Goal: Task Accomplishment & Management: Use online tool/utility

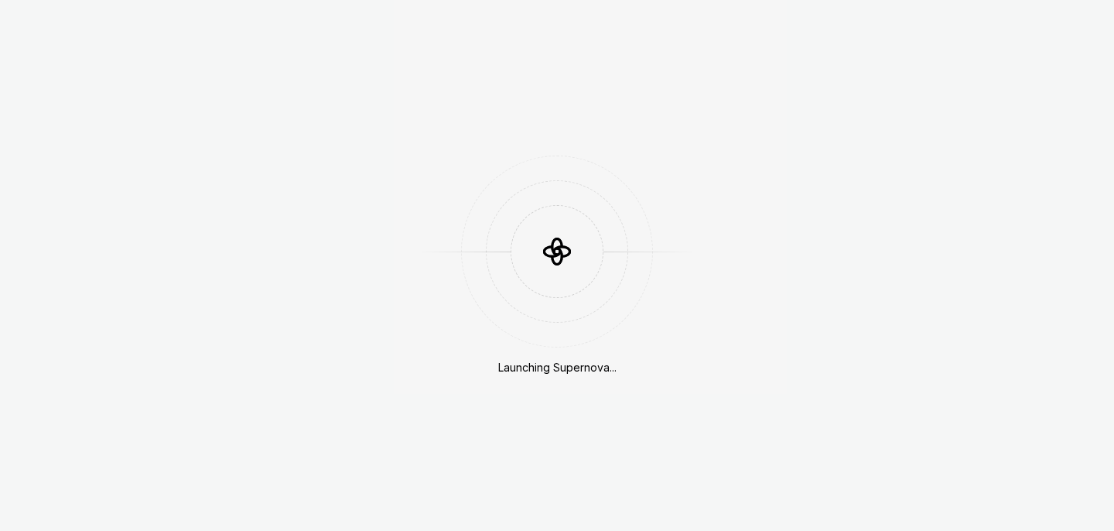
click at [380, 69] on div "Launching Supernova..." at bounding box center [557, 265] width 1114 height 531
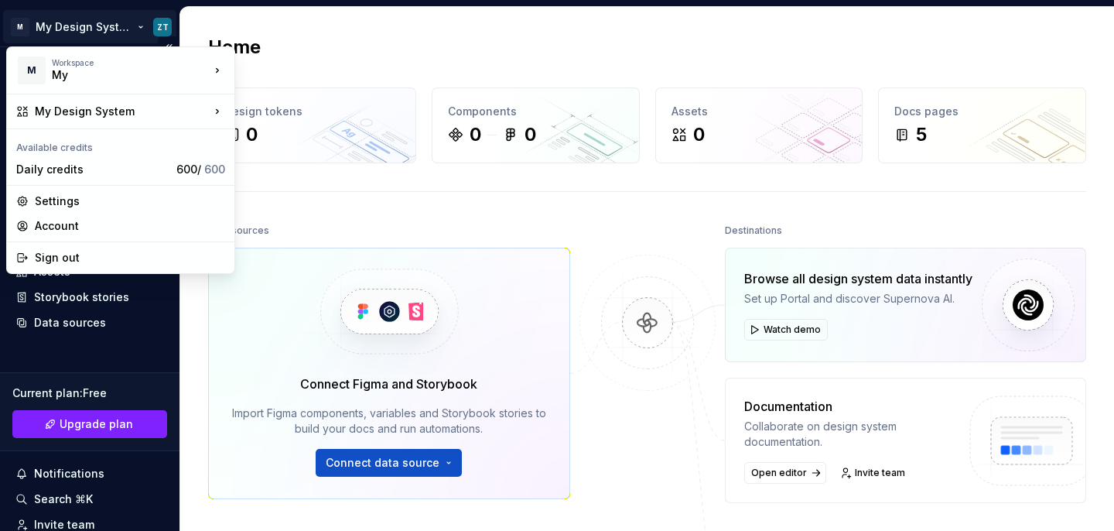
click at [138, 26] on html "M My Design System ZT Home Documentation Analytics Code automation Design syste…" at bounding box center [557, 265] width 1114 height 531
click at [142, 199] on div "Settings" at bounding box center [130, 200] width 190 height 15
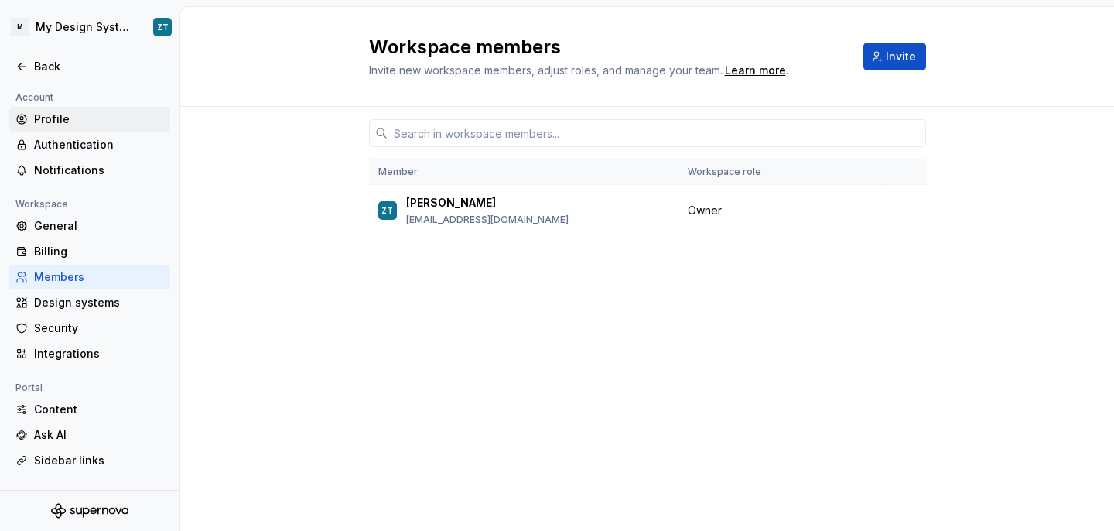
click at [94, 114] on div "Profile" at bounding box center [99, 118] width 130 height 15
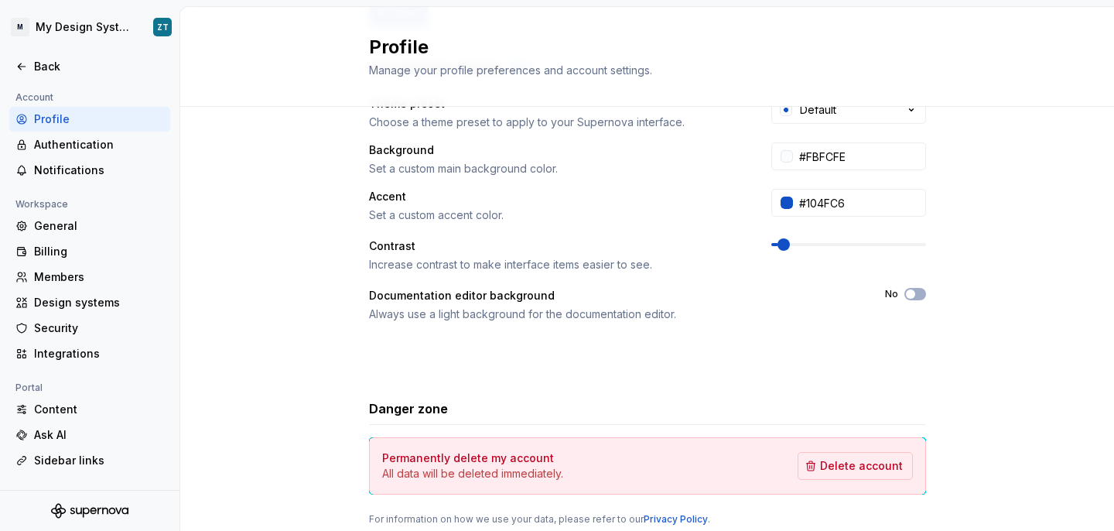
scroll to position [297, 0]
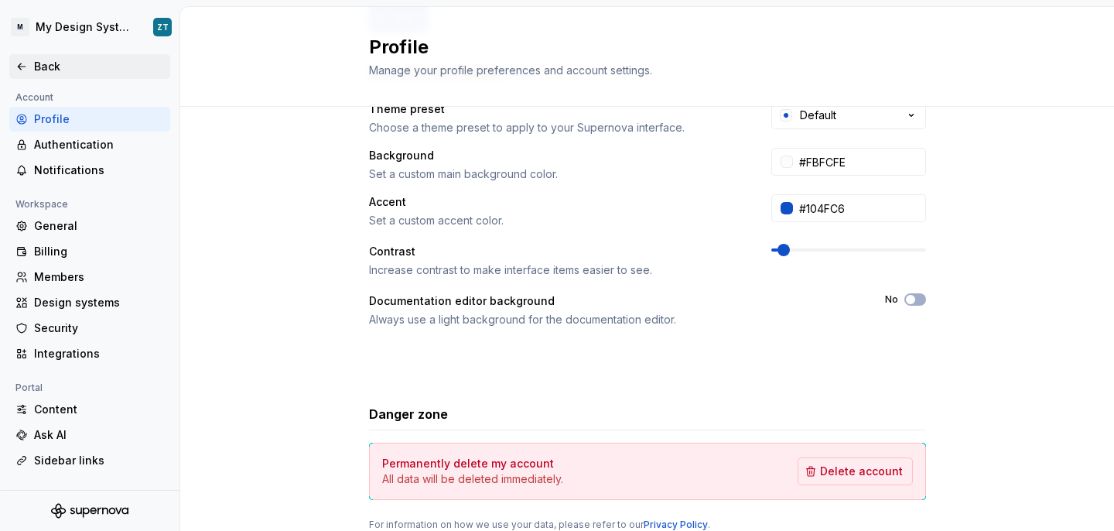
click at [98, 66] on div "Back" at bounding box center [99, 66] width 130 height 15
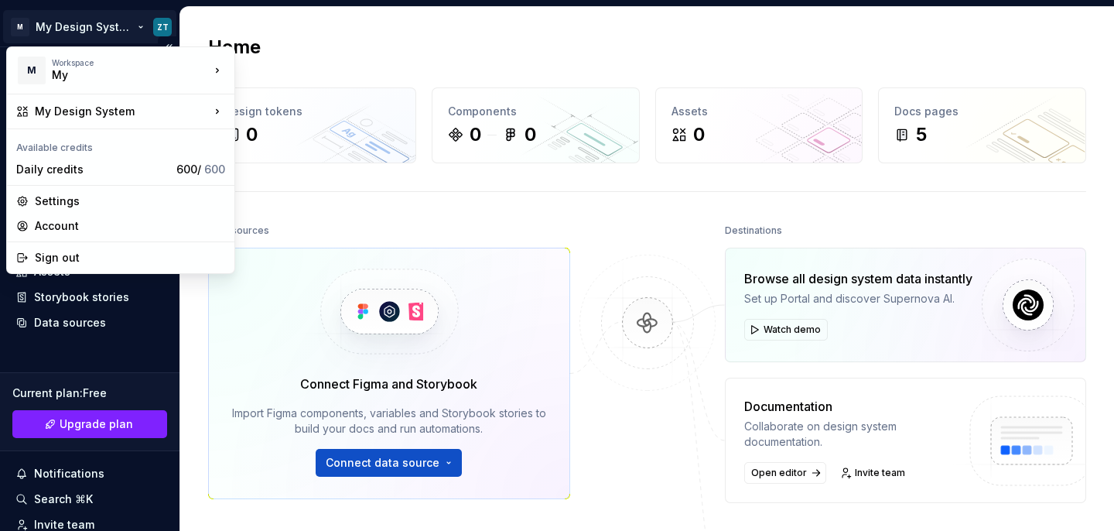
click at [139, 30] on html "M My Design System ZT Home Documentation Analytics Code automation Design syste…" at bounding box center [557, 265] width 1114 height 531
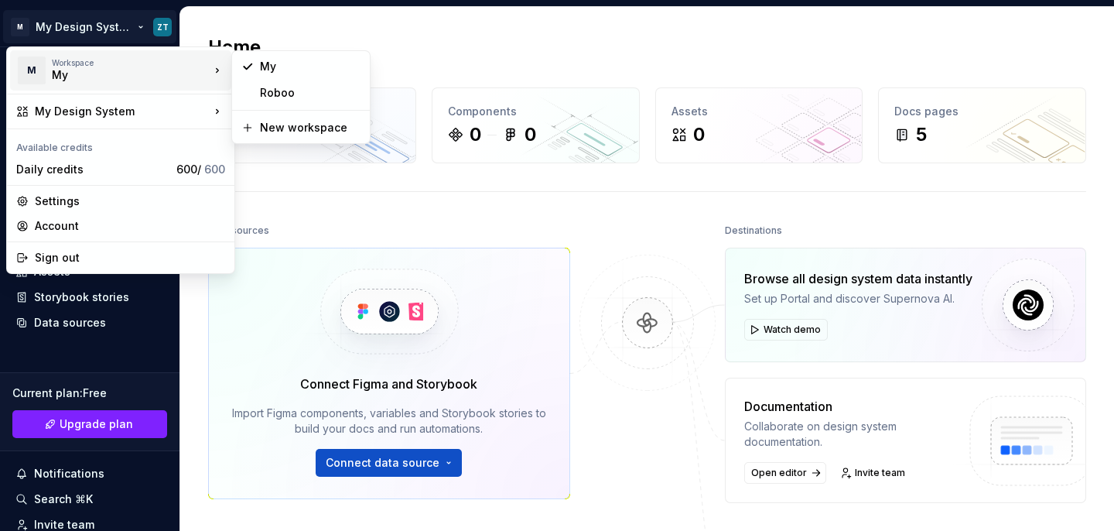
click at [180, 65] on div "Workspace" at bounding box center [131, 62] width 158 height 9
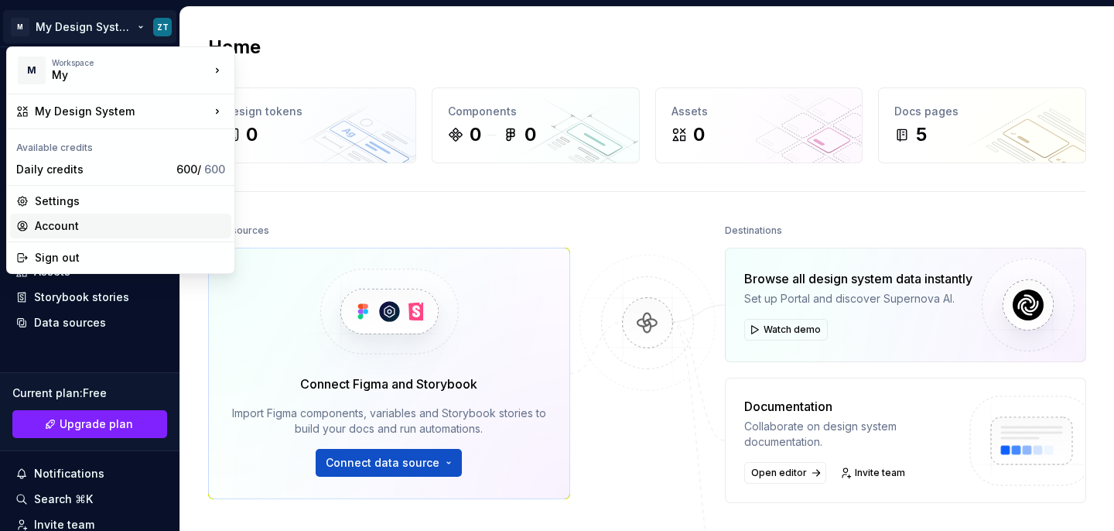
click at [86, 224] on div "Account" at bounding box center [130, 225] width 190 height 15
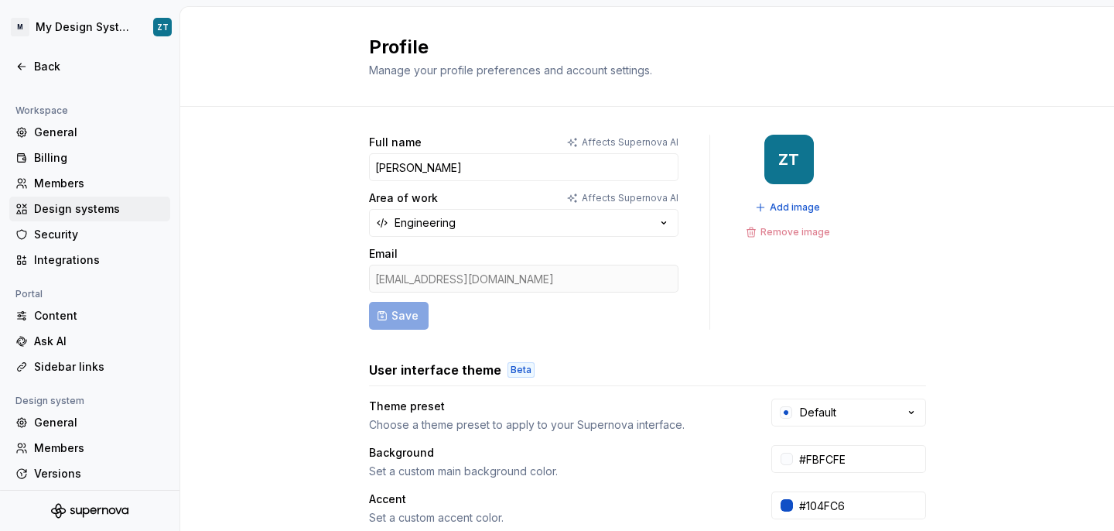
scroll to position [150, 0]
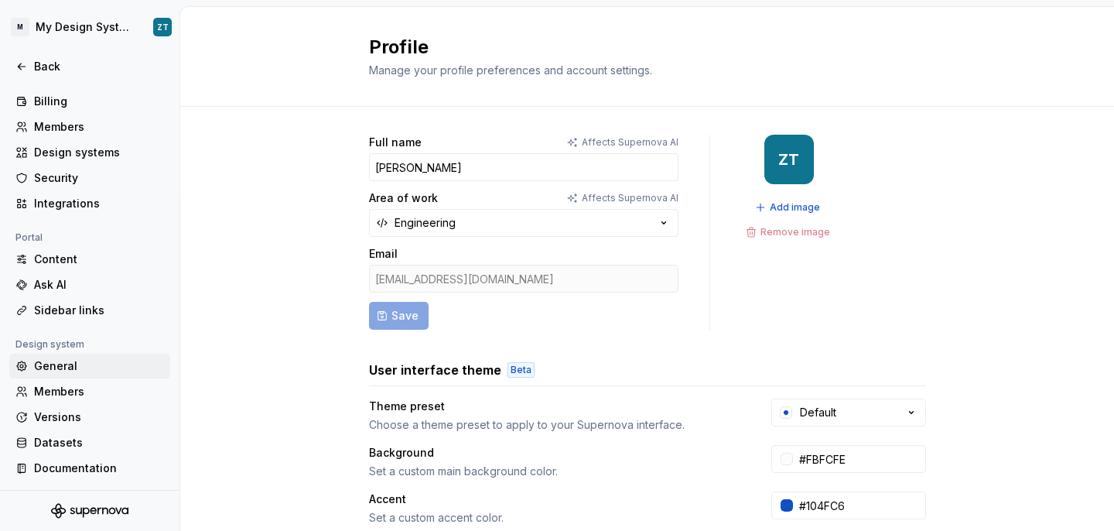
click at [75, 365] on div "General" at bounding box center [99, 365] width 130 height 15
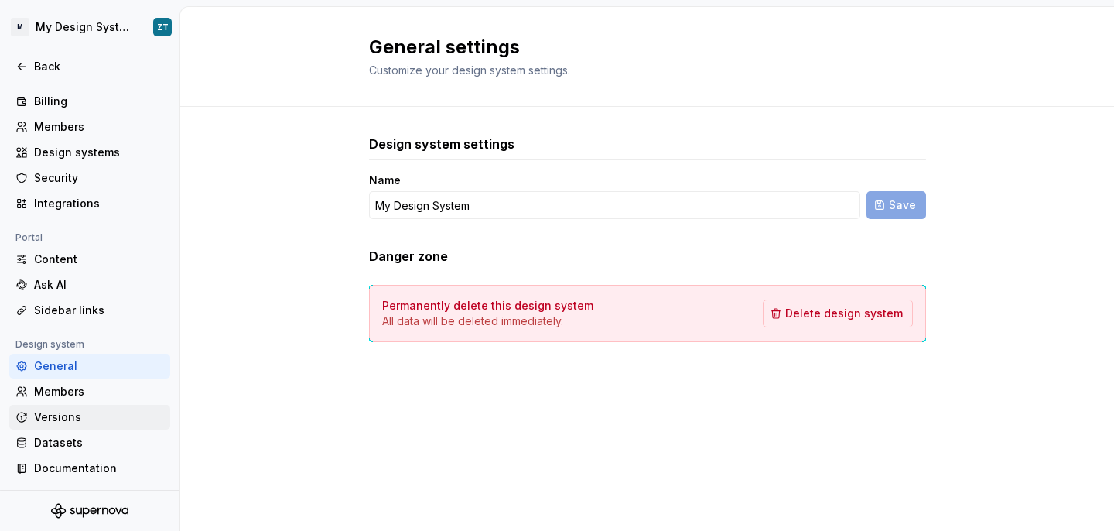
click at [73, 422] on div "Versions" at bounding box center [99, 416] width 130 height 15
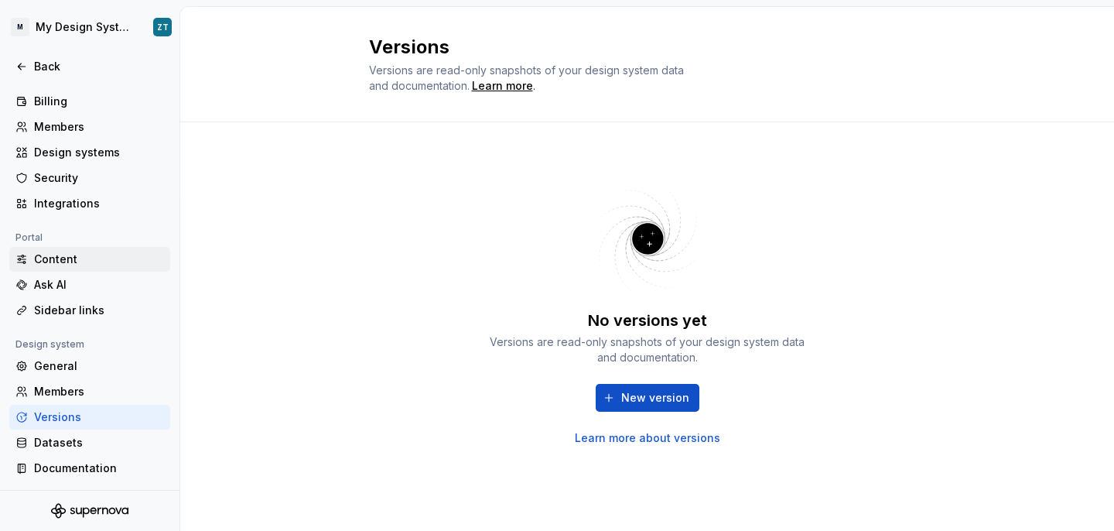
click at [109, 255] on div "Content" at bounding box center [99, 258] width 130 height 15
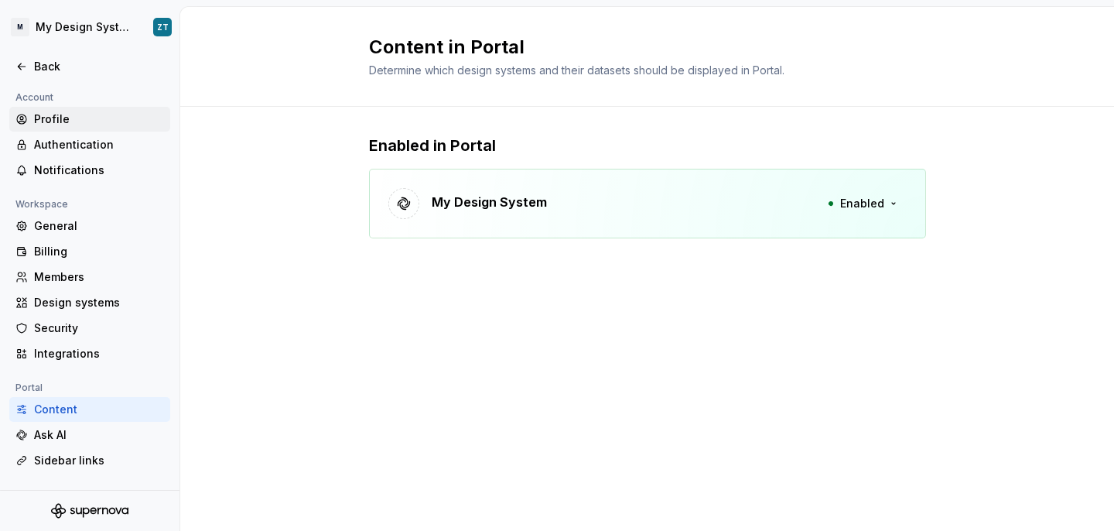
click at [97, 111] on div "Profile" at bounding box center [99, 118] width 130 height 15
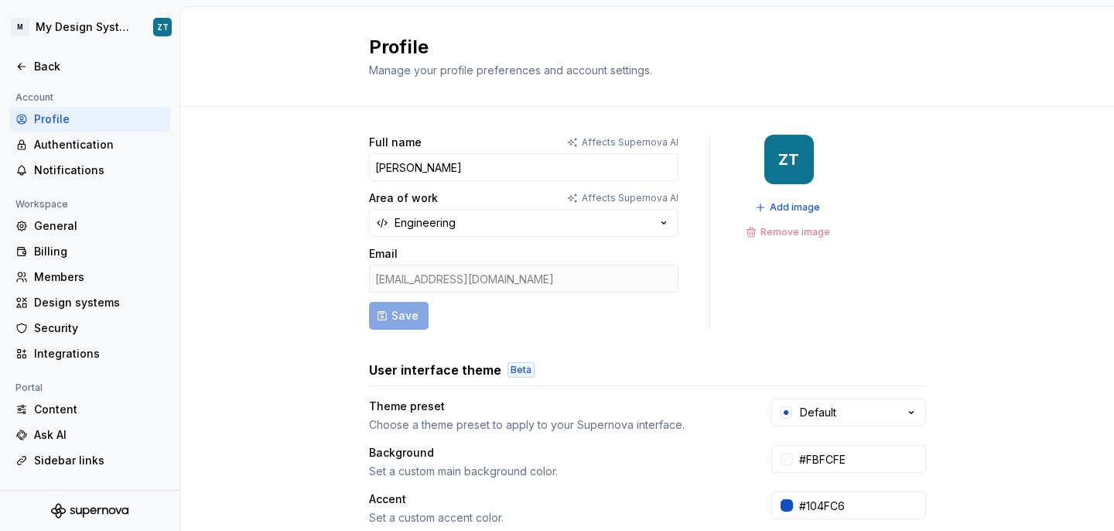
scroll to position [20, 0]
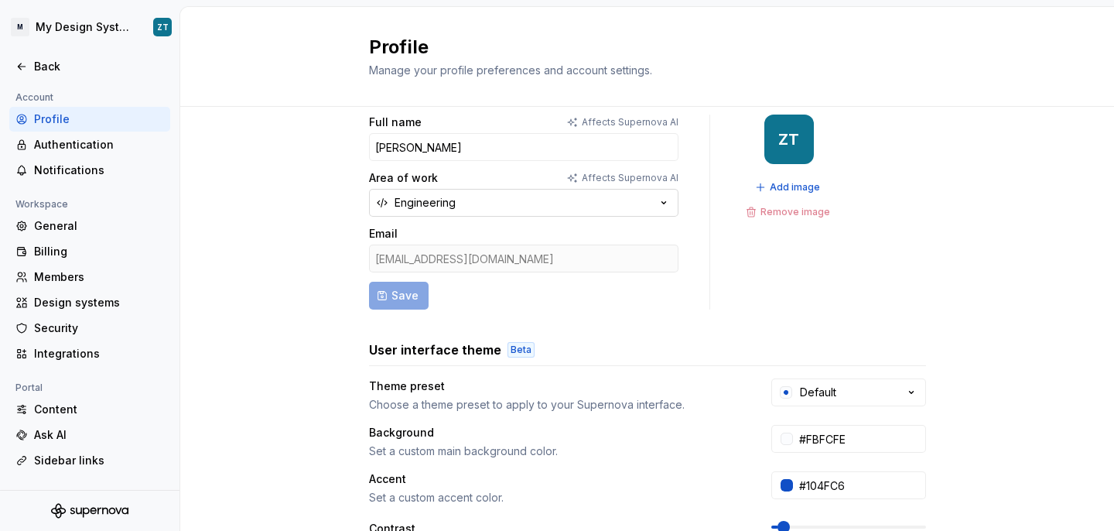
click at [627, 210] on button "Engineering" at bounding box center [523, 203] width 309 height 28
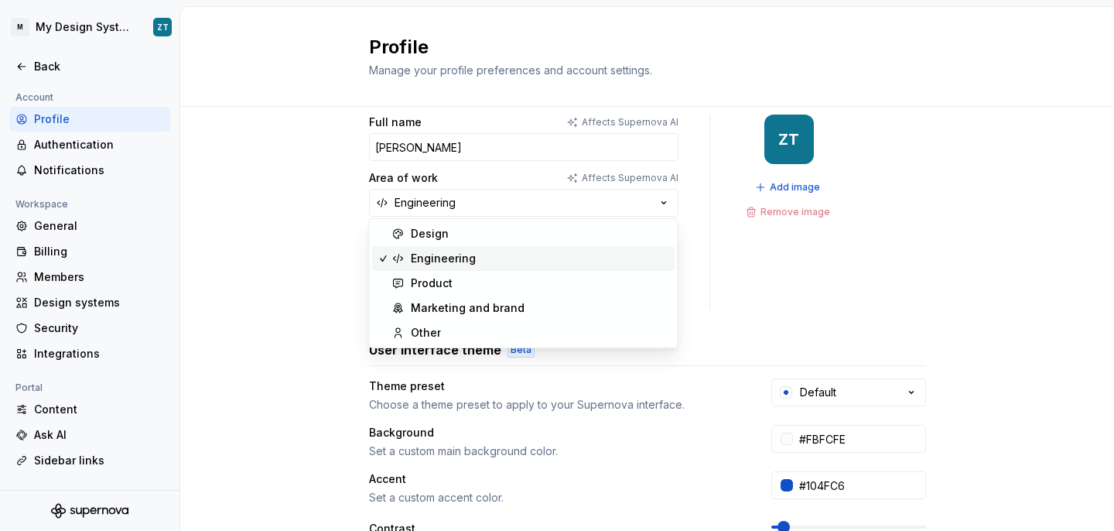
click at [293, 196] on div "Full name Affects Supernova AI [PERSON_NAME] Area of work Affects Supernova AI …" at bounding box center [647, 477] width 934 height 780
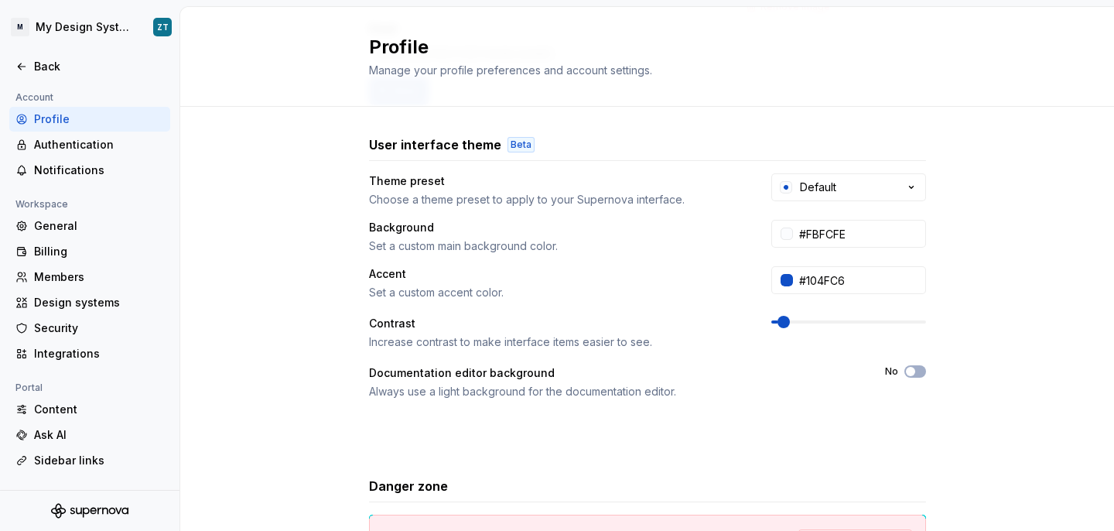
scroll to position [356, 0]
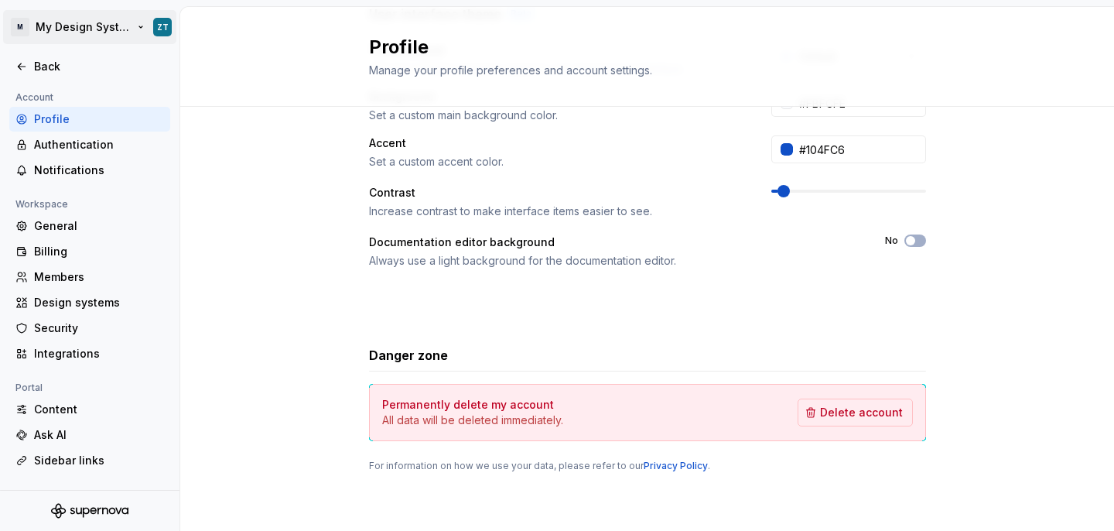
click at [66, 29] on html "M My Design System ZT Back Account Profile Authentication Notifications Workspa…" at bounding box center [557, 265] width 1114 height 531
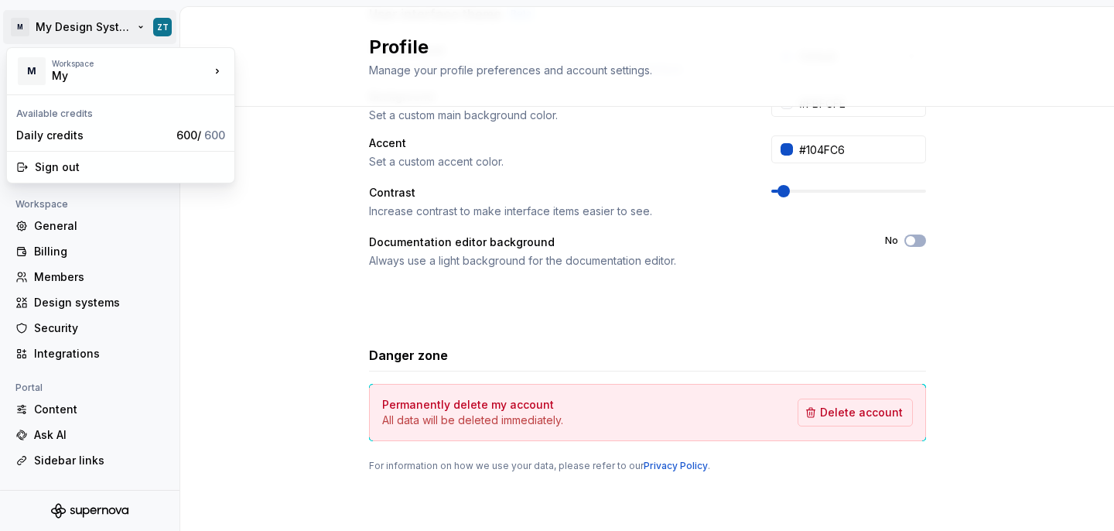
click at [296, 156] on html "M My Design System ZT Back Account Profile Authentication Notifications Workspa…" at bounding box center [557, 265] width 1114 height 531
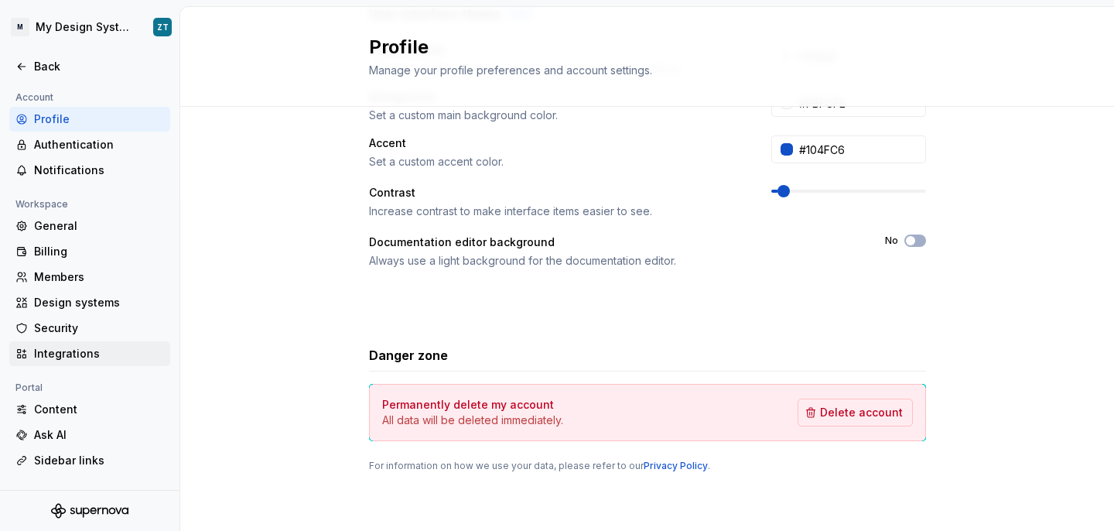
click at [64, 354] on div "Integrations" at bounding box center [99, 353] width 130 height 15
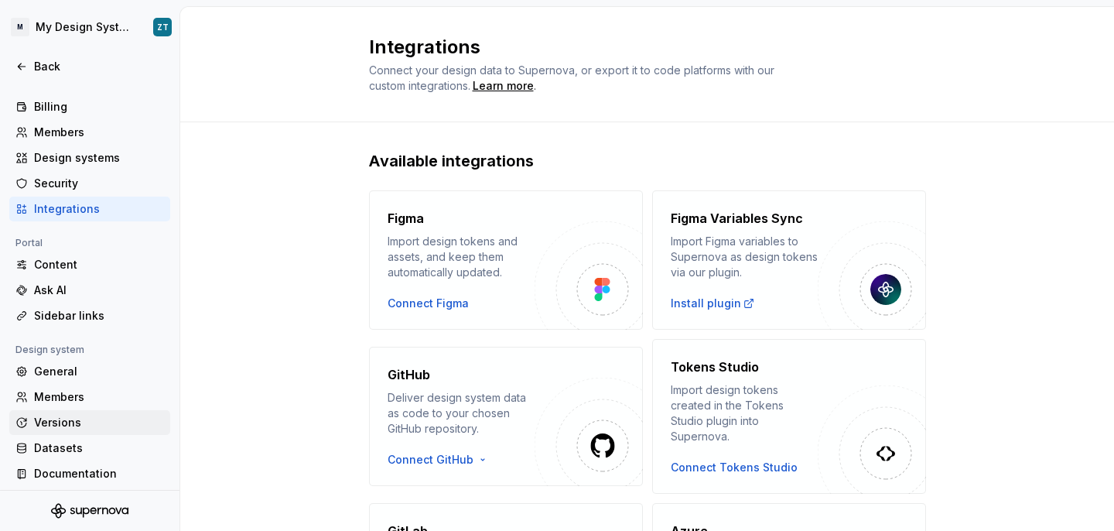
scroll to position [150, 0]
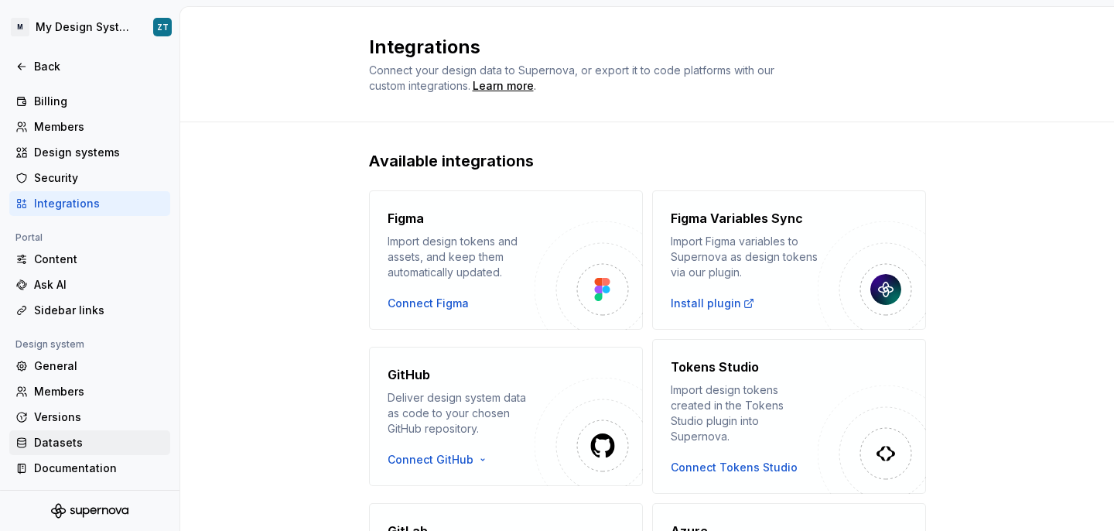
click at [85, 440] on div "Datasets" at bounding box center [99, 442] width 130 height 15
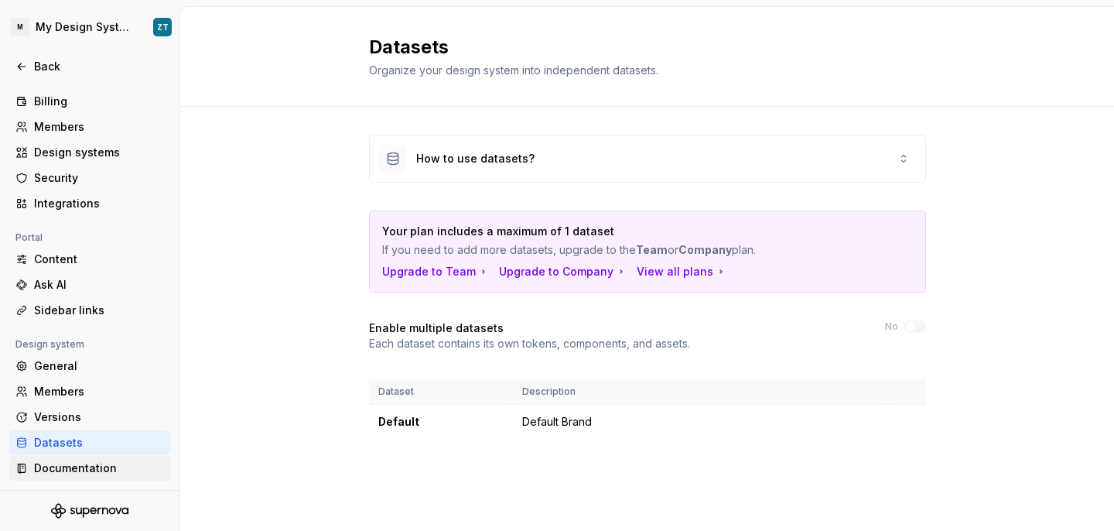
click at [108, 466] on div "Documentation" at bounding box center [99, 467] width 130 height 15
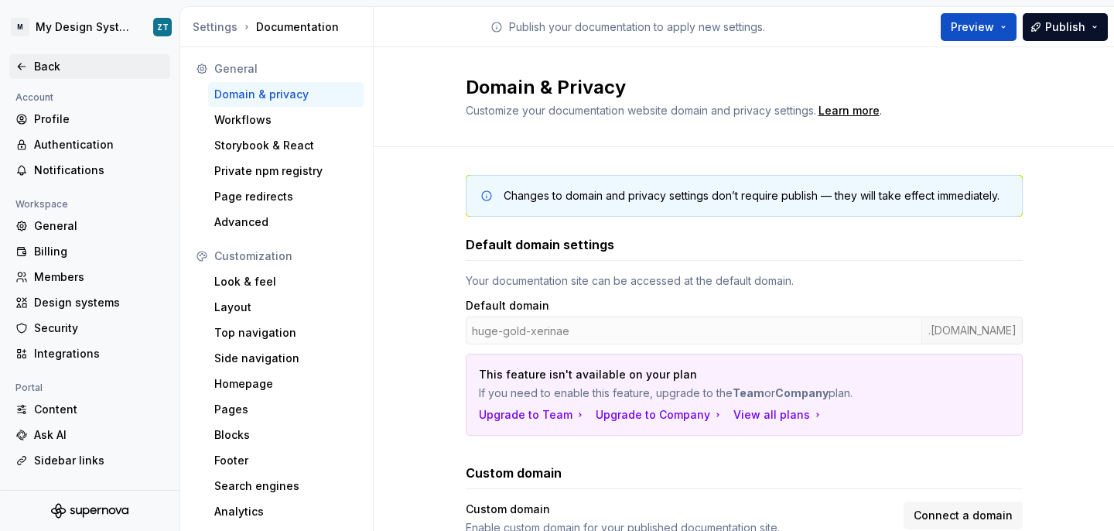
click at [54, 63] on div "Back" at bounding box center [99, 66] width 130 height 15
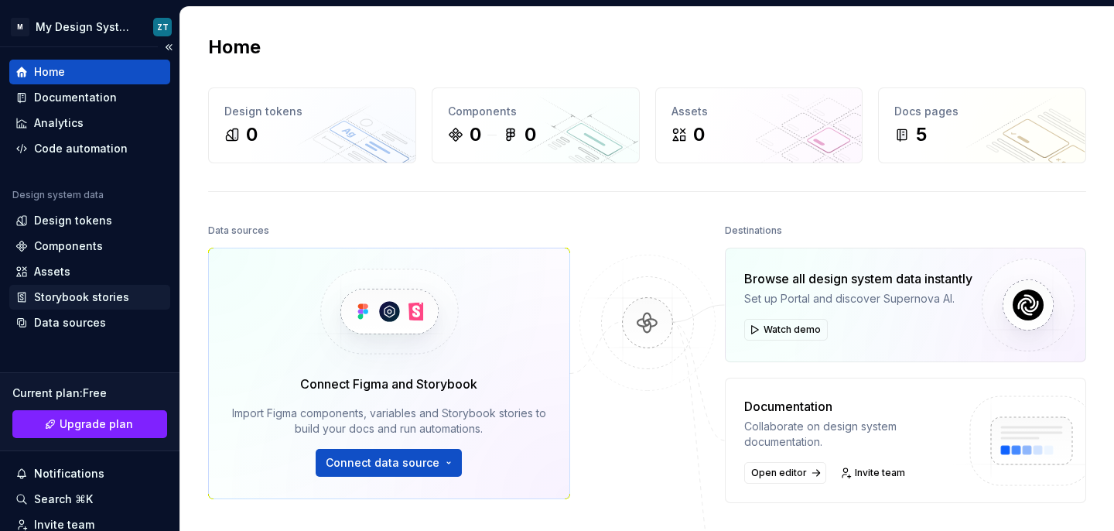
click at [106, 296] on div "Storybook stories" at bounding box center [81, 296] width 95 height 15
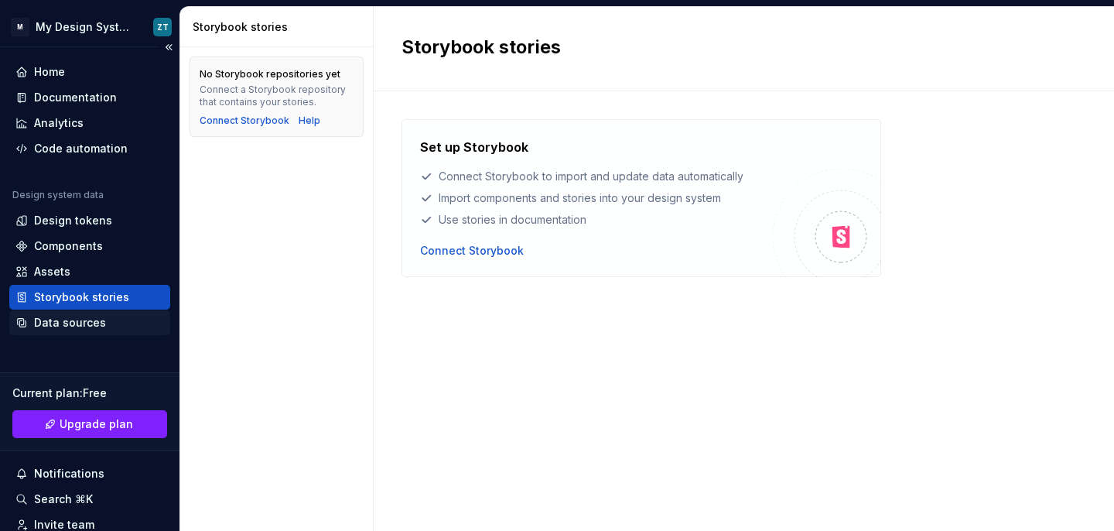
click at [97, 327] on div "Data sources" at bounding box center [70, 322] width 72 height 15
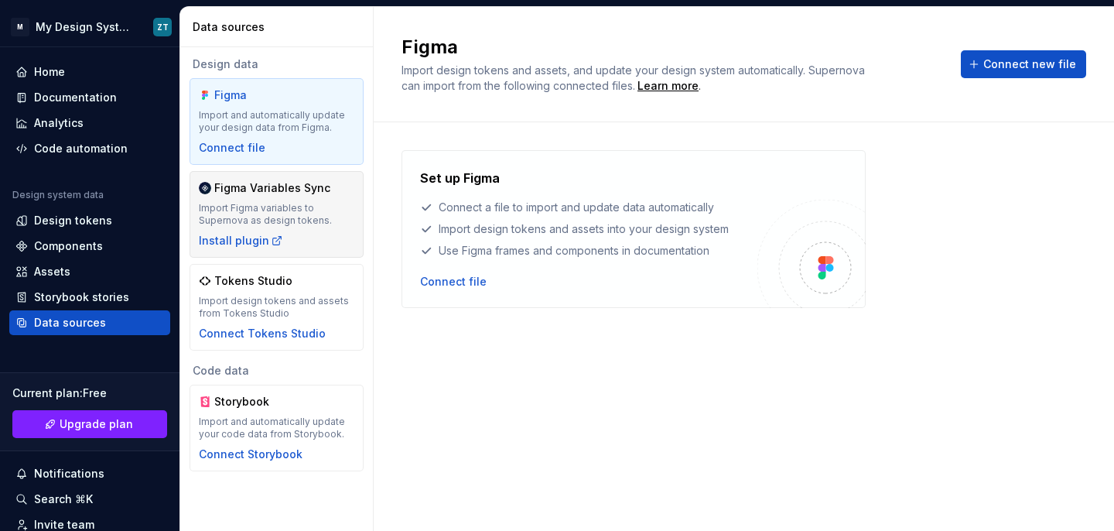
click at [340, 185] on div "Figma Variables Sync" at bounding box center [276, 187] width 155 height 15
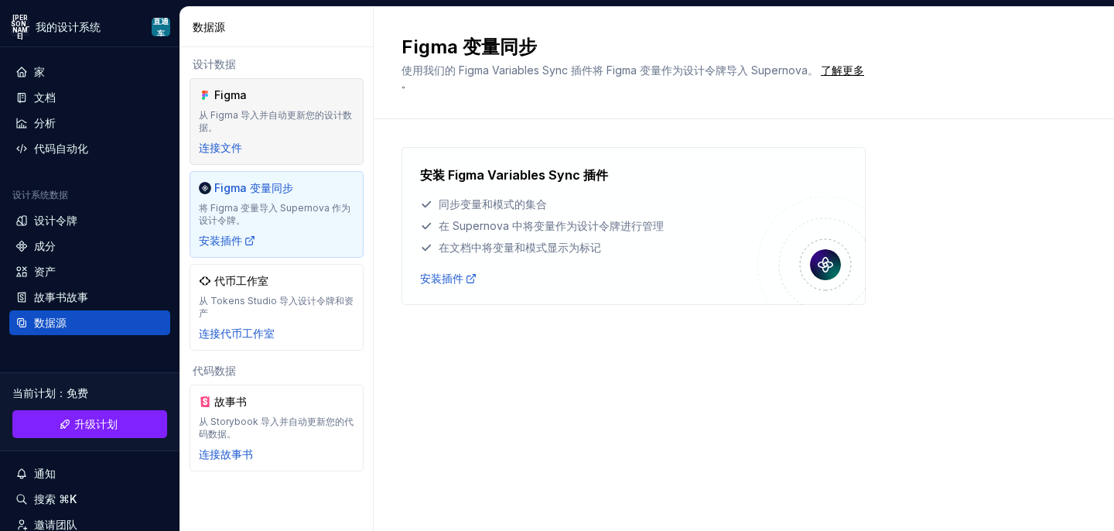
click at [309, 141] on div "Figma 从 Figma 导入并自动更新您的设计数据。 连接文件" at bounding box center [276, 121] width 155 height 68
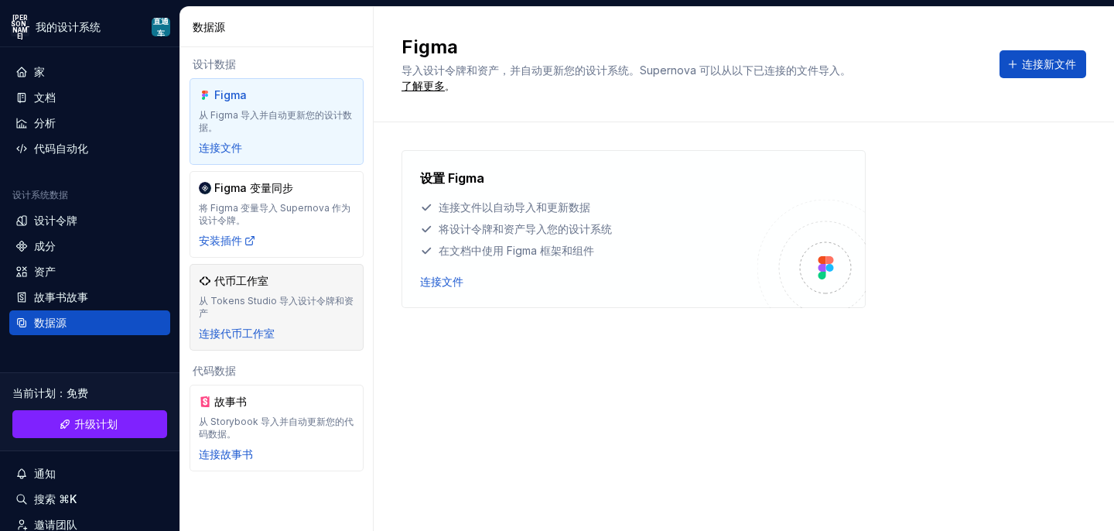
click at [297, 292] on div "代币工作室 从 Tokens Studio 导入设计令牌和资产 连接代币工作室" at bounding box center [276, 307] width 155 height 68
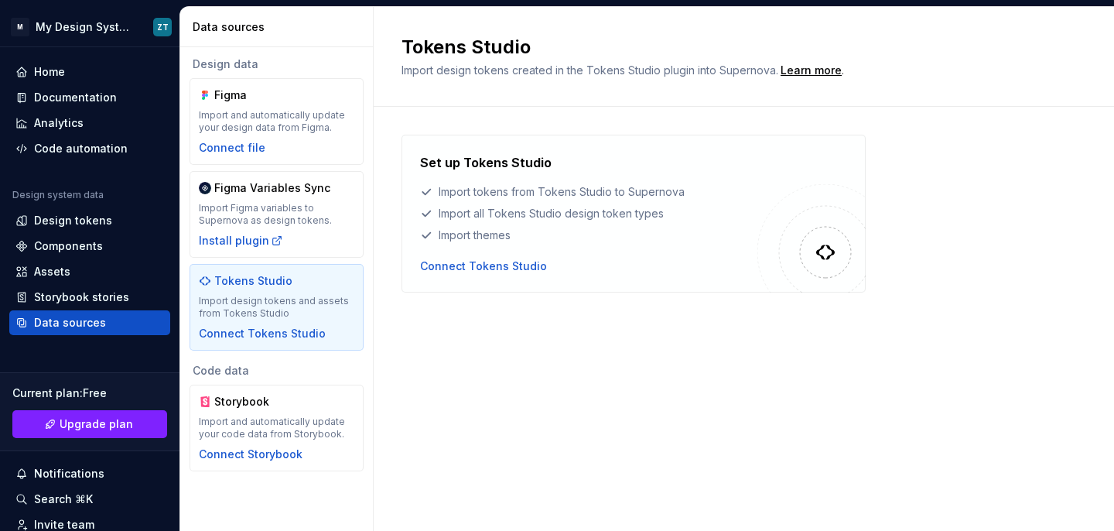
click at [574, 71] on span "Import design tokens created in the Tokens Studio plugin into Supernova." at bounding box center [589, 69] width 377 height 13
click at [487, 269] on div "Connect Tokens Studio" at bounding box center [483, 265] width 127 height 15
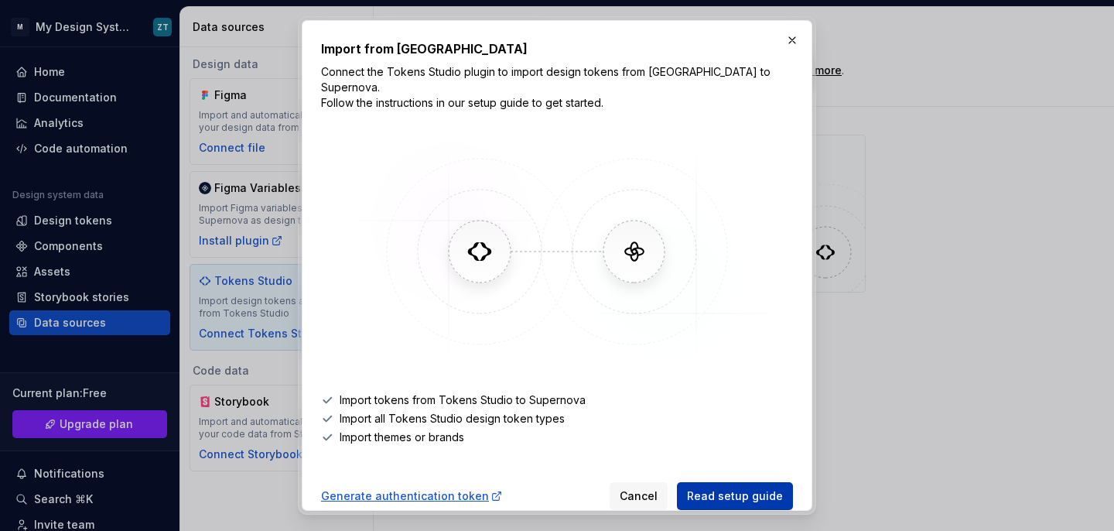
click at [715, 488] on span "Read setup guide" at bounding box center [735, 495] width 96 height 15
click at [791, 38] on button "button" at bounding box center [792, 40] width 22 height 22
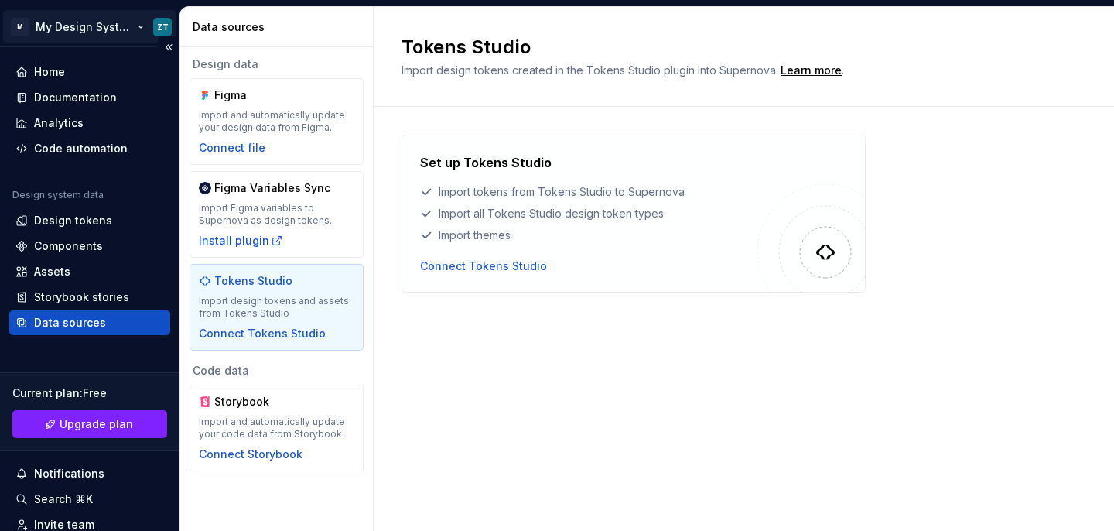
click at [32, 32] on html "M My Design System ZT Home Documentation Analytics Code automation Design syste…" at bounding box center [557, 265] width 1114 height 531
click at [437, 35] on html "M My Design System ZT Home Documentation Analytics Code automation Design syste…" at bounding box center [557, 265] width 1114 height 531
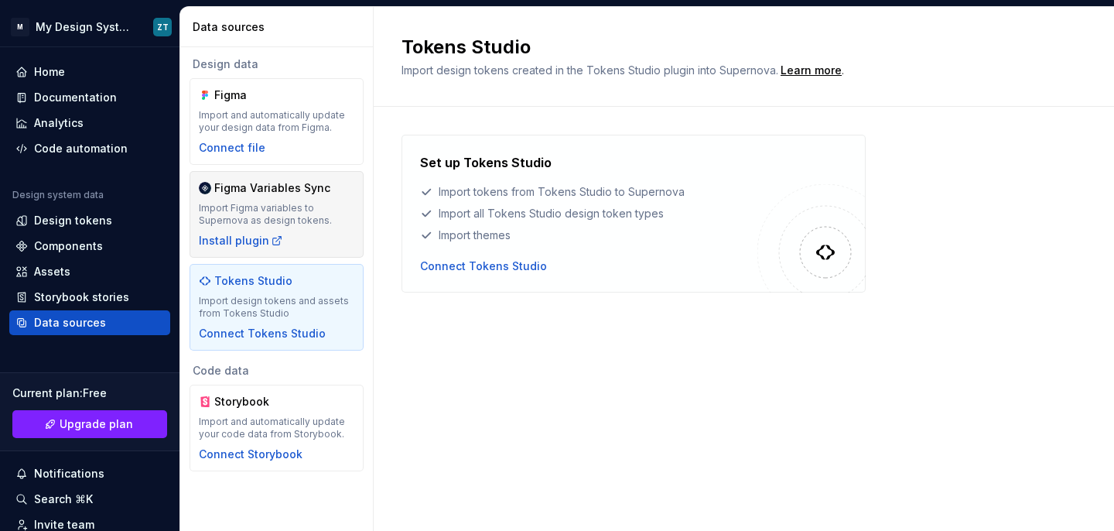
click at [289, 196] on div "Figma Variables Sync Import Figma variables to Supernova as design tokens. Inst…" at bounding box center [276, 214] width 155 height 68
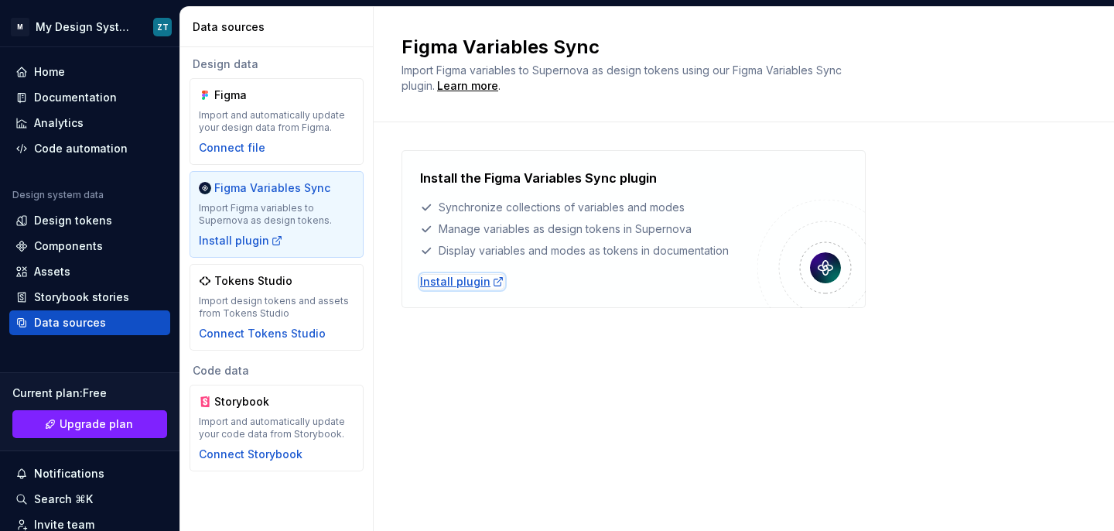
click at [472, 281] on div "Install plugin" at bounding box center [462, 281] width 84 height 15
click at [510, 130] on div "Install the Figma Variables Sync plugin Synchronize collections of variables an…" at bounding box center [743, 244] width 685 height 244
click at [279, 426] on div "Import and automatically update your code data from Storybook." at bounding box center [276, 427] width 155 height 25
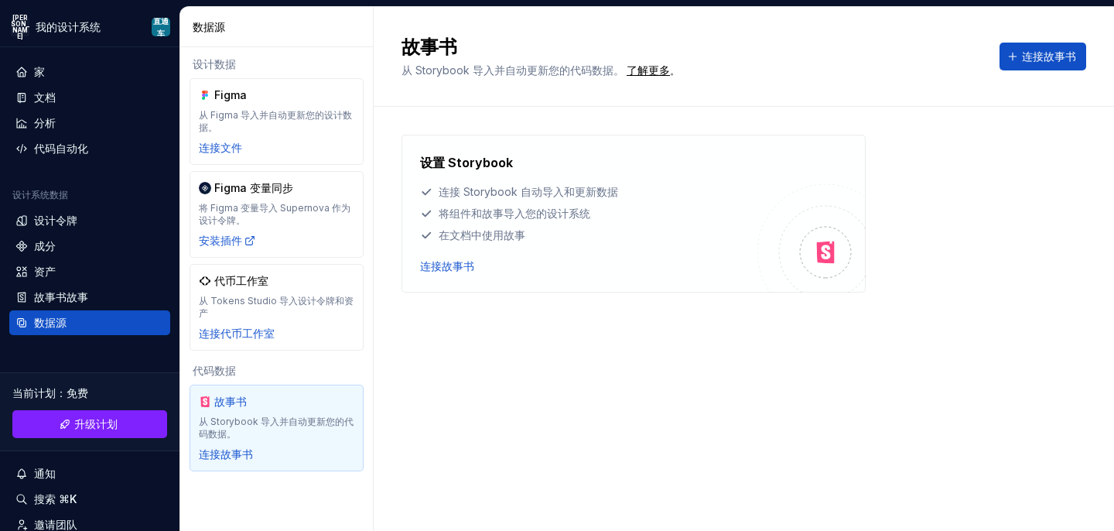
click at [635, 100] on div "故事书 从 Storybook 导入并自动更新您的代码数据。 了解更多 。 连接故事书" at bounding box center [744, 57] width 740 height 100
click at [460, 265] on font "连接故事书" at bounding box center [447, 265] width 54 height 13
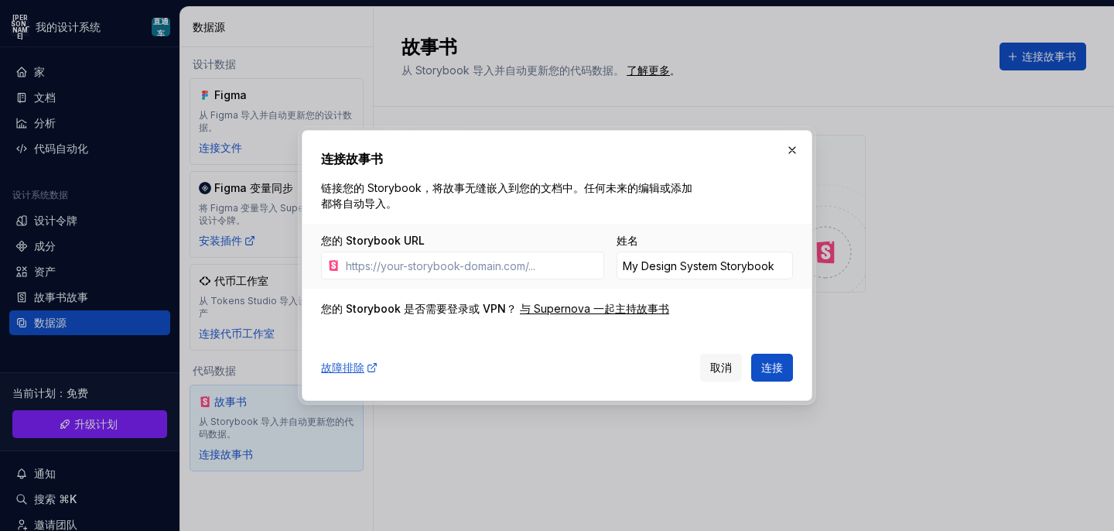
click at [371, 239] on font "您的 Storybook URL" at bounding box center [373, 240] width 104 height 13
click at [371, 251] on input "您的 Storybook URL" at bounding box center [472, 265] width 265 height 28
click at [717, 367] on font "取消" at bounding box center [721, 366] width 22 height 13
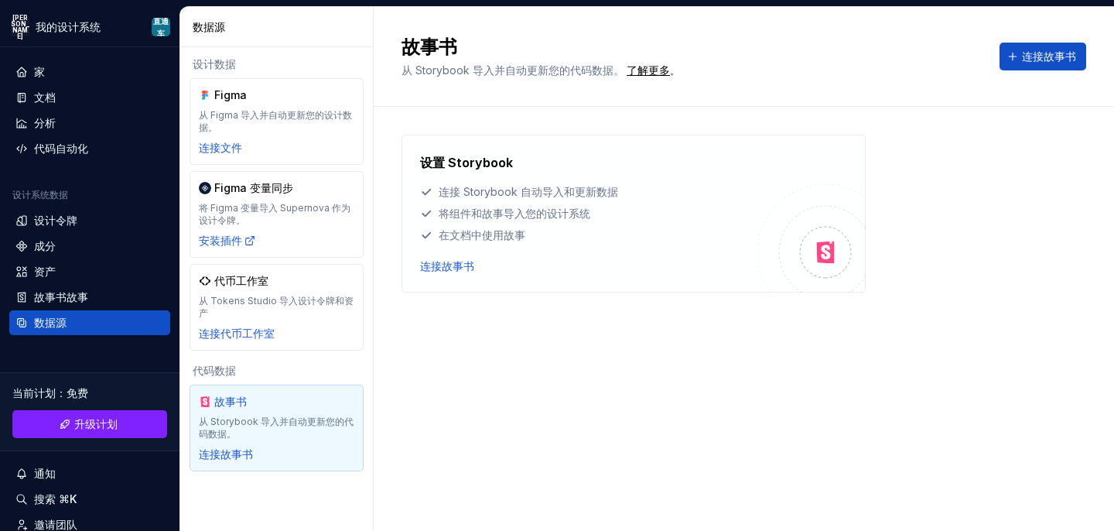
click at [837, 240] on icon at bounding box center [825, 252] width 25 height 25
click at [77, 228] on div "设计令牌" at bounding box center [89, 220] width 161 height 25
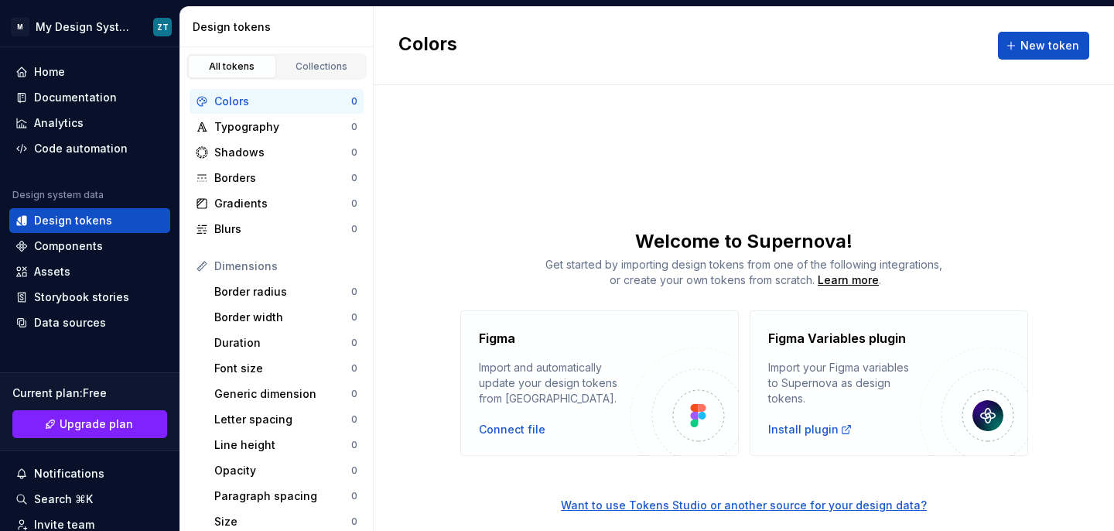
click at [487, 191] on div "Colors New token Welcome to Supernova! Get started by importing design tokens f…" at bounding box center [744, 269] width 740 height 524
click at [269, 126] on div "Typography" at bounding box center [282, 126] width 137 height 15
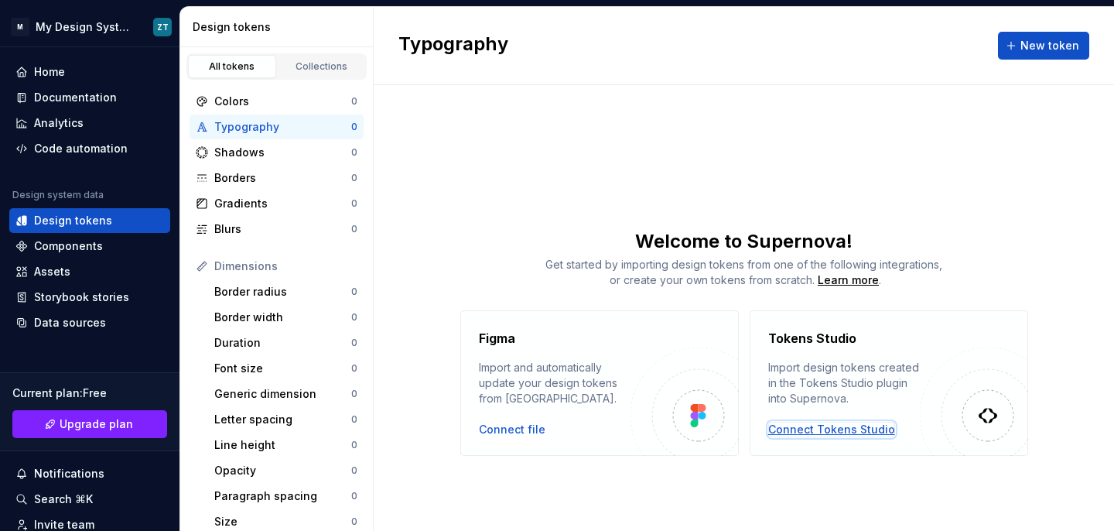
click at [801, 433] on div "Connect Tokens Studio" at bounding box center [831, 429] width 127 height 15
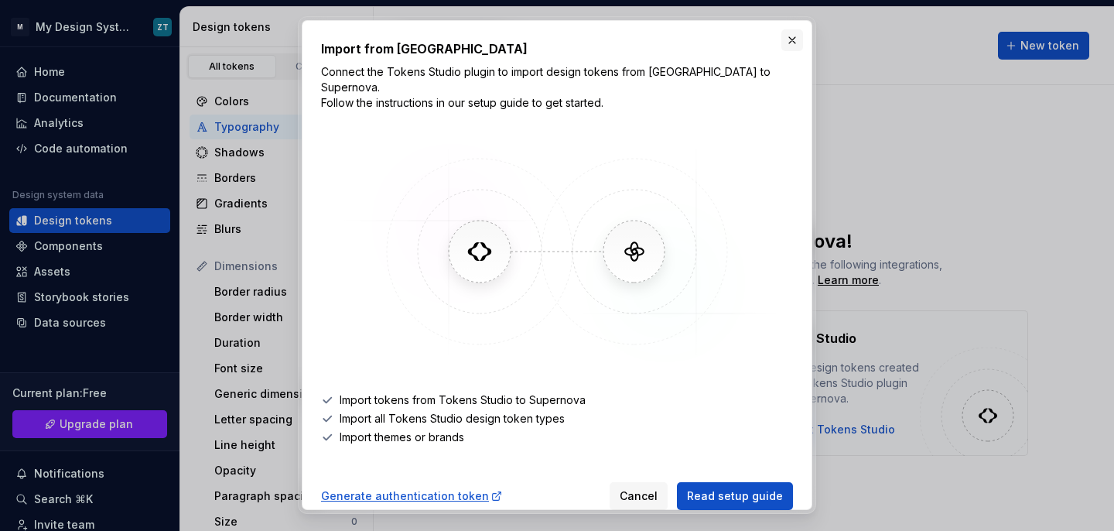
click at [798, 39] on button "button" at bounding box center [792, 40] width 22 height 22
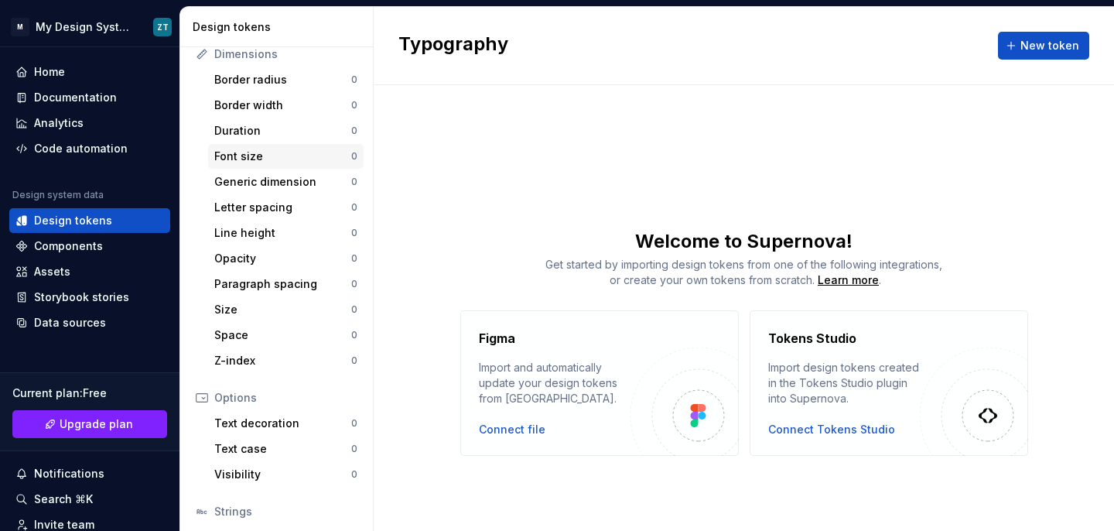
scroll to position [316, 0]
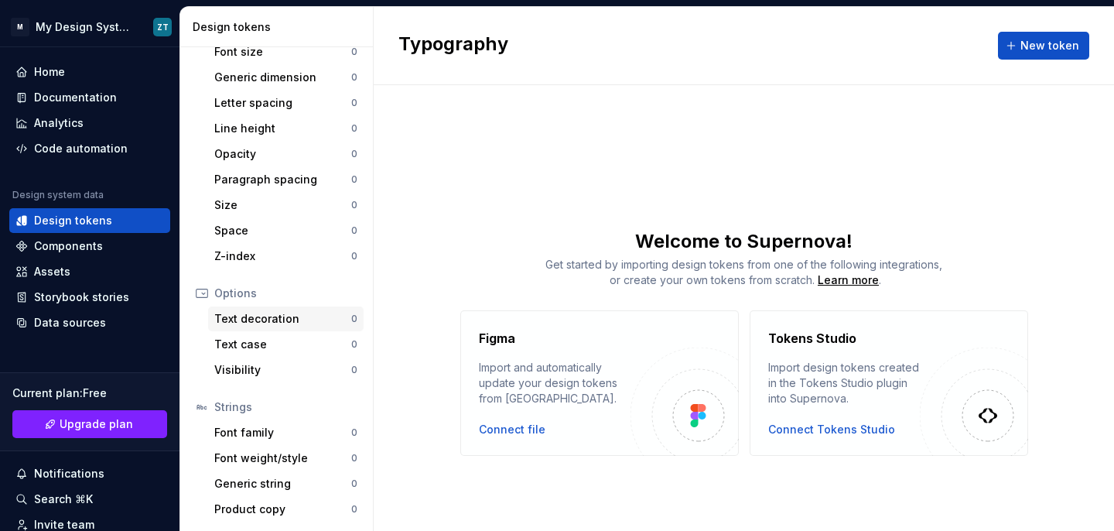
click at [274, 323] on div "Text decoration" at bounding box center [282, 318] width 137 height 15
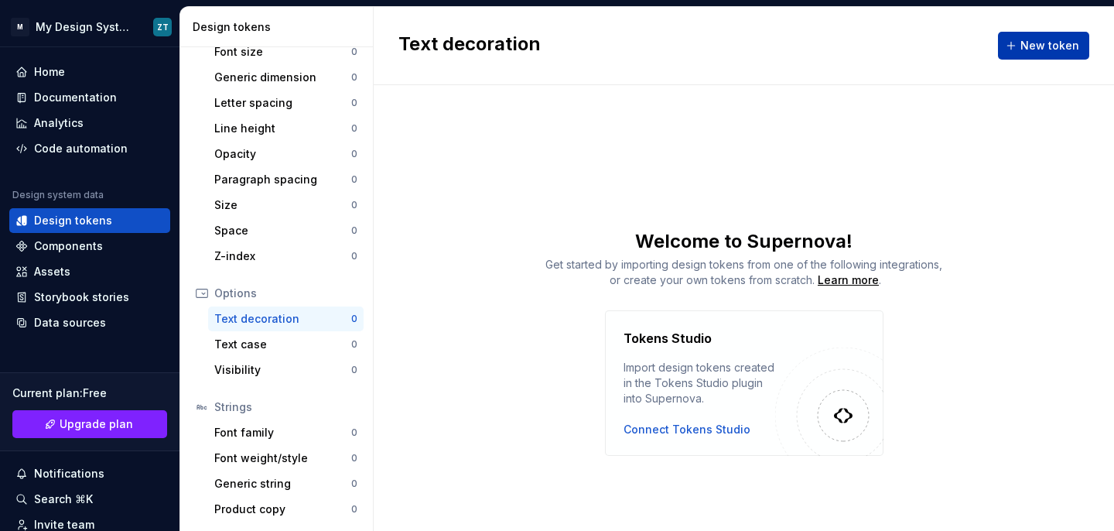
click at [1027, 47] on span "New token" at bounding box center [1049, 45] width 59 height 15
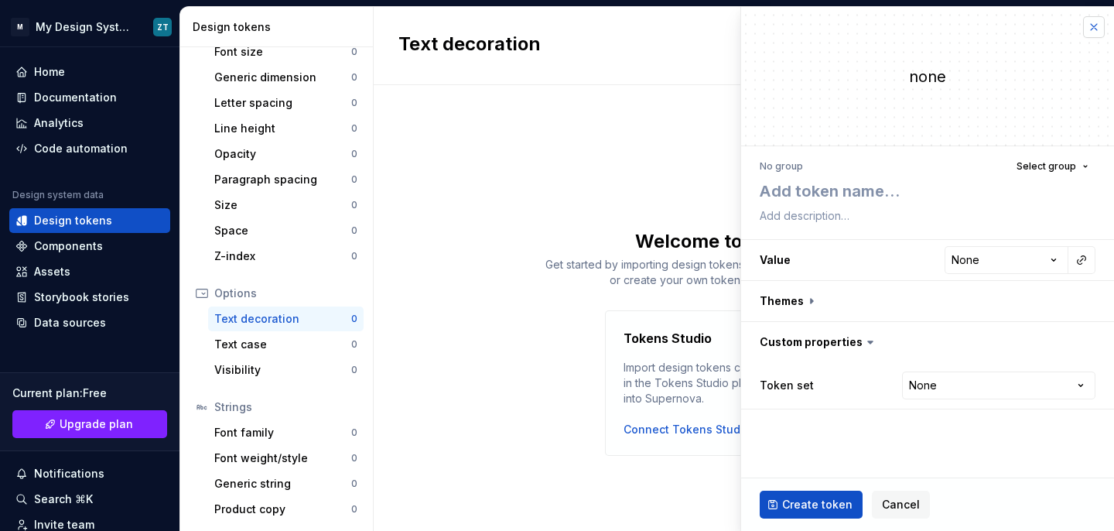
click at [1096, 34] on button "button" at bounding box center [1094, 27] width 22 height 22
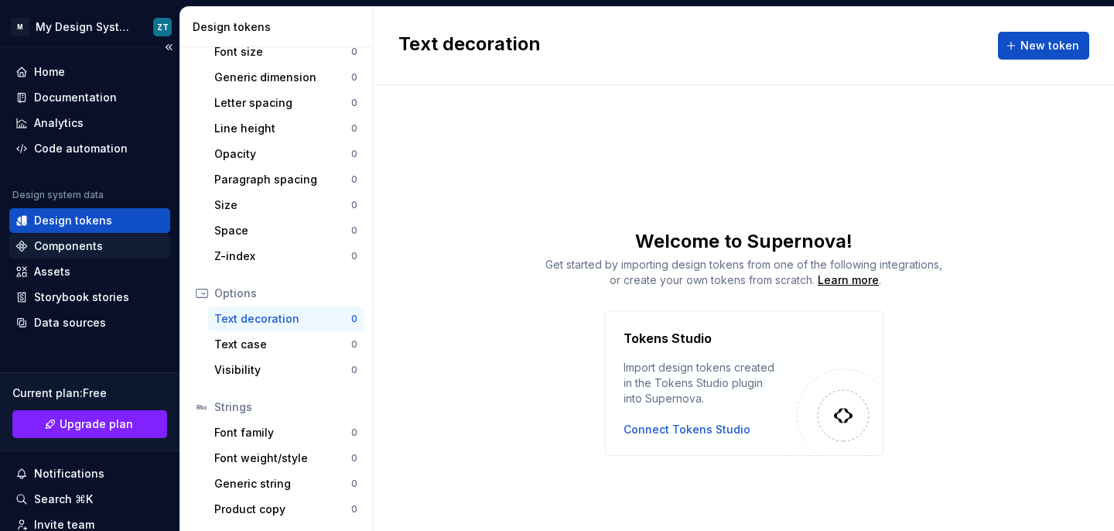
click at [100, 250] on div "Components" at bounding box center [89, 245] width 149 height 15
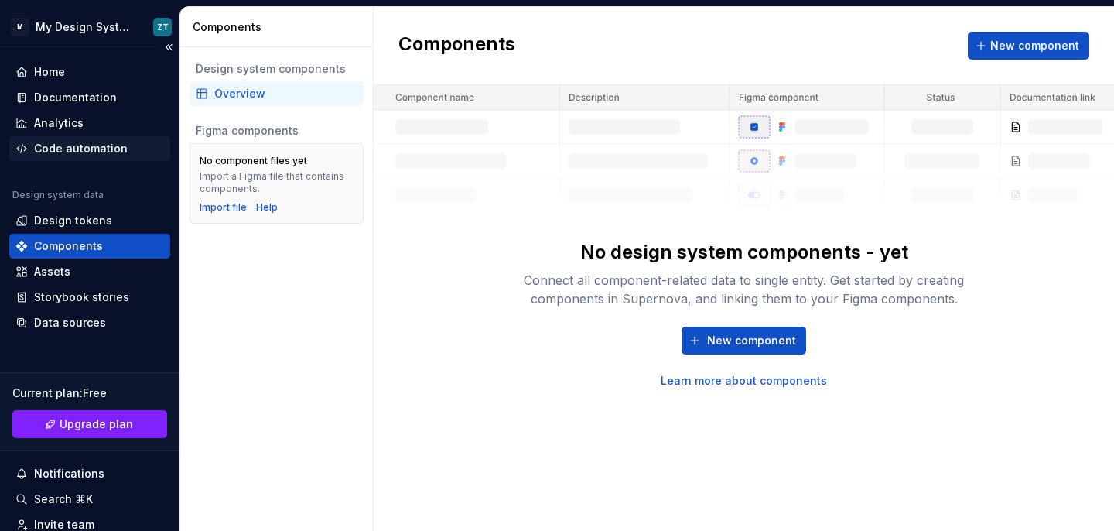
click at [104, 149] on div "Code automation" at bounding box center [81, 148] width 94 height 15
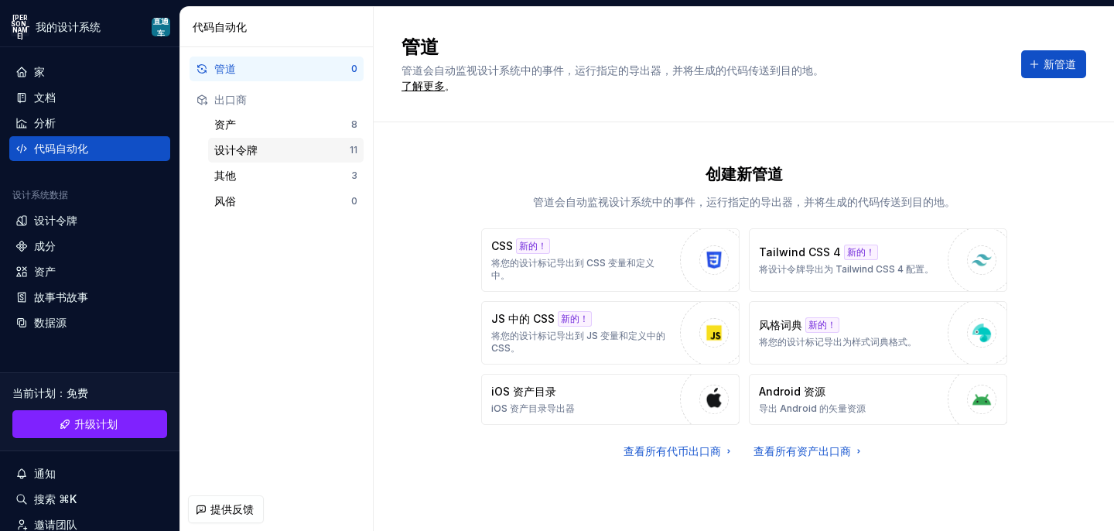
click at [251, 151] on font "设计令牌" at bounding box center [235, 149] width 43 height 13
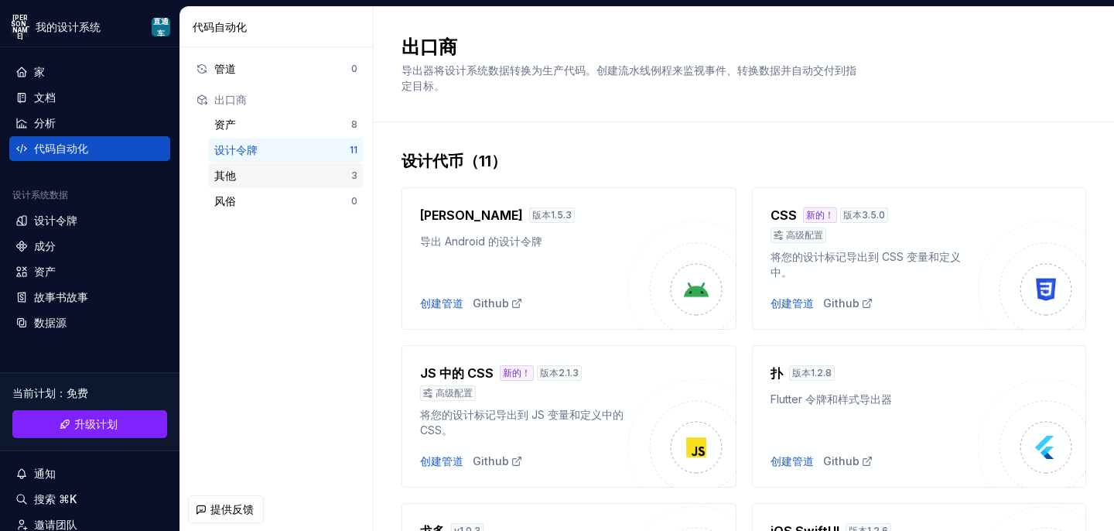
click at [285, 168] on div "其他" at bounding box center [282, 175] width 137 height 15
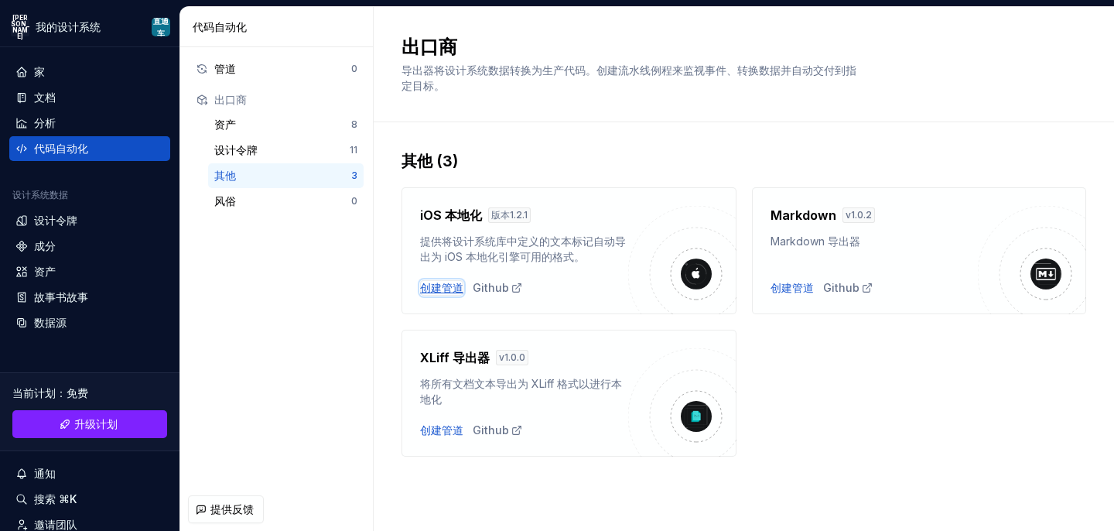
click at [448, 290] on font "创建管道" at bounding box center [441, 287] width 43 height 13
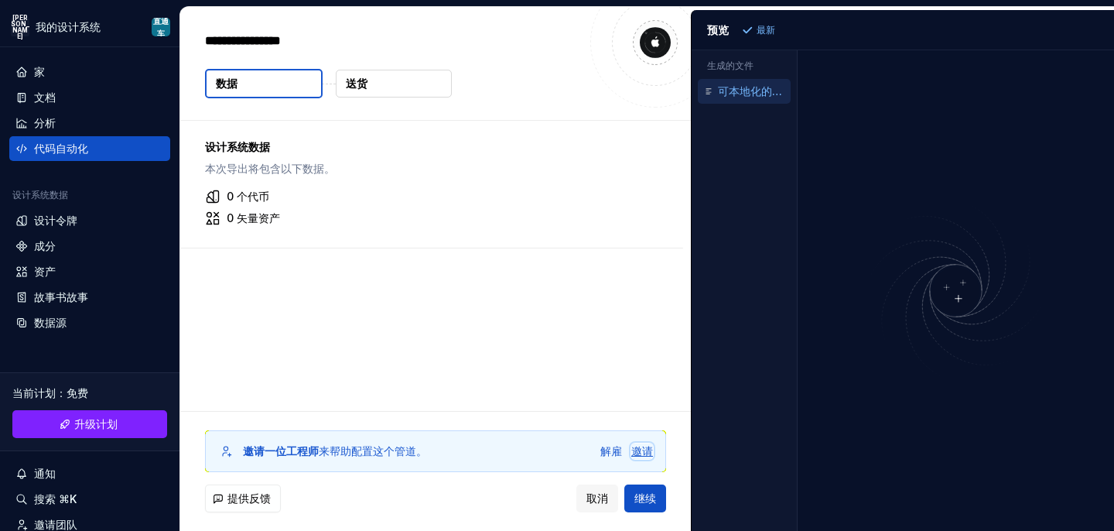
click at [645, 450] on font "邀请" at bounding box center [642, 450] width 22 height 13
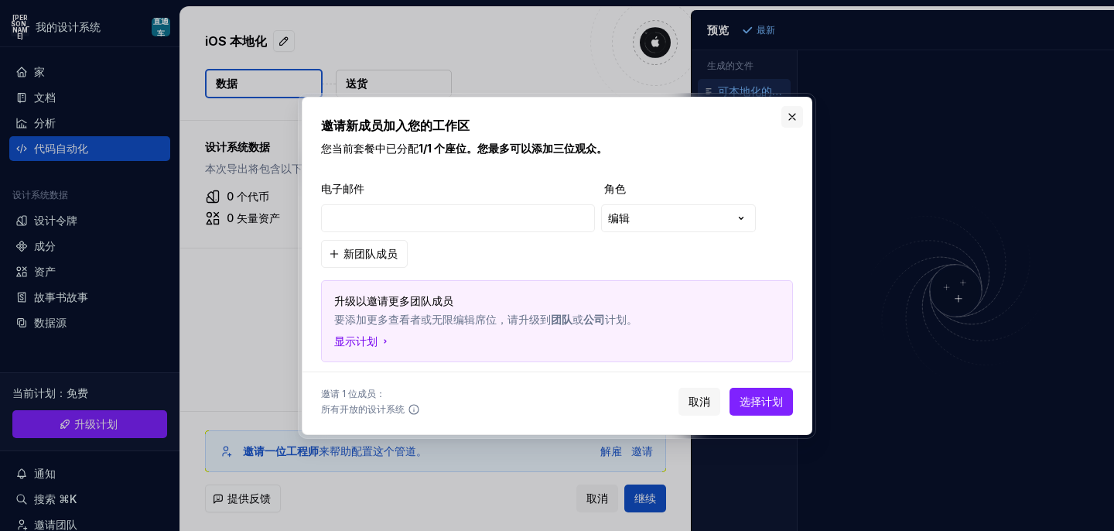
click at [792, 118] on button "button" at bounding box center [792, 117] width 22 height 22
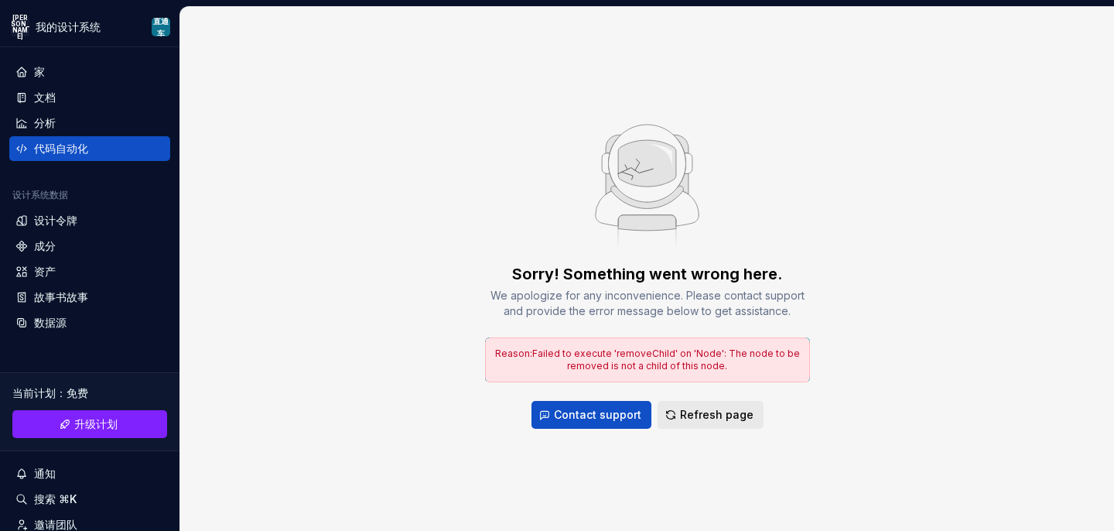
click at [683, 415] on span "Refresh page" at bounding box center [716, 414] width 73 height 15
type textarea "*"
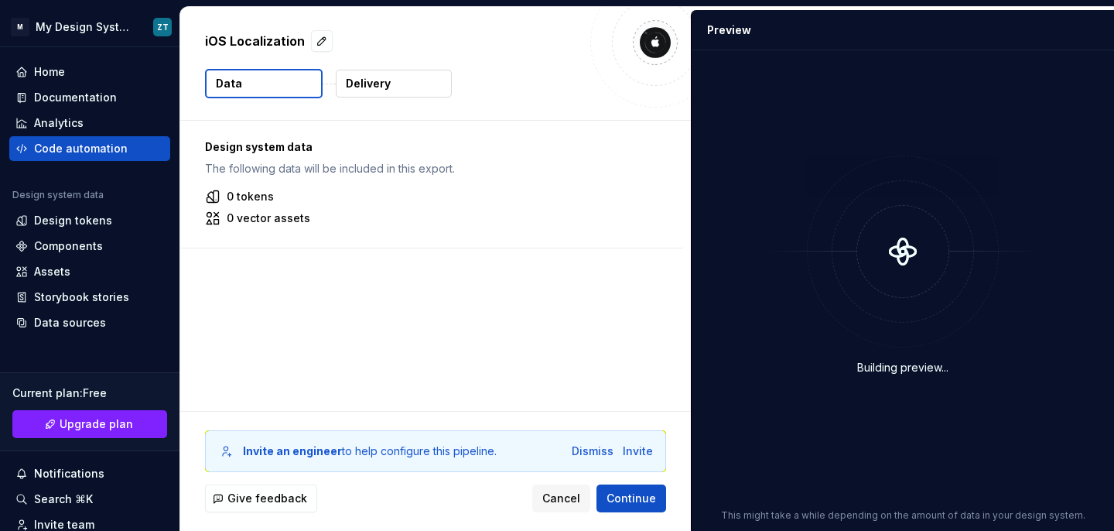
click at [559, 288] on div "Design system data The following data will be included in this export. 0 tokens…" at bounding box center [435, 266] width 511 height 290
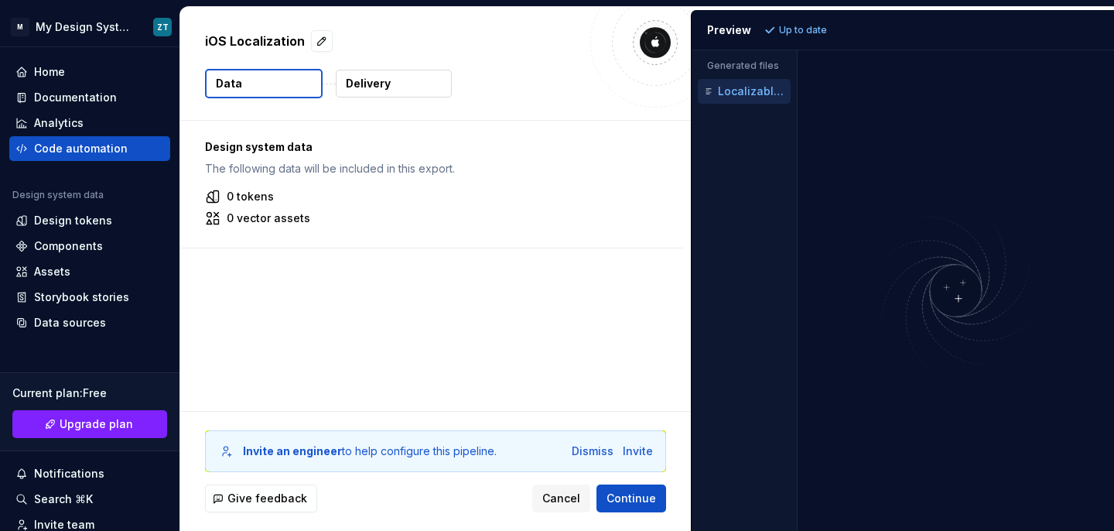
click at [765, 84] on div "Localizable.strings" at bounding box center [746, 91] width 90 height 15
click at [958, 297] on img at bounding box center [956, 289] width 317 height 187
click at [711, 93] on icon "button" at bounding box center [708, 91] width 15 height 15
click at [501, 251] on div "Design system data The following data will be included in this export. 0 tokens…" at bounding box center [435, 266] width 511 height 290
click at [251, 197] on p "0 tokens" at bounding box center [250, 196] width 47 height 15
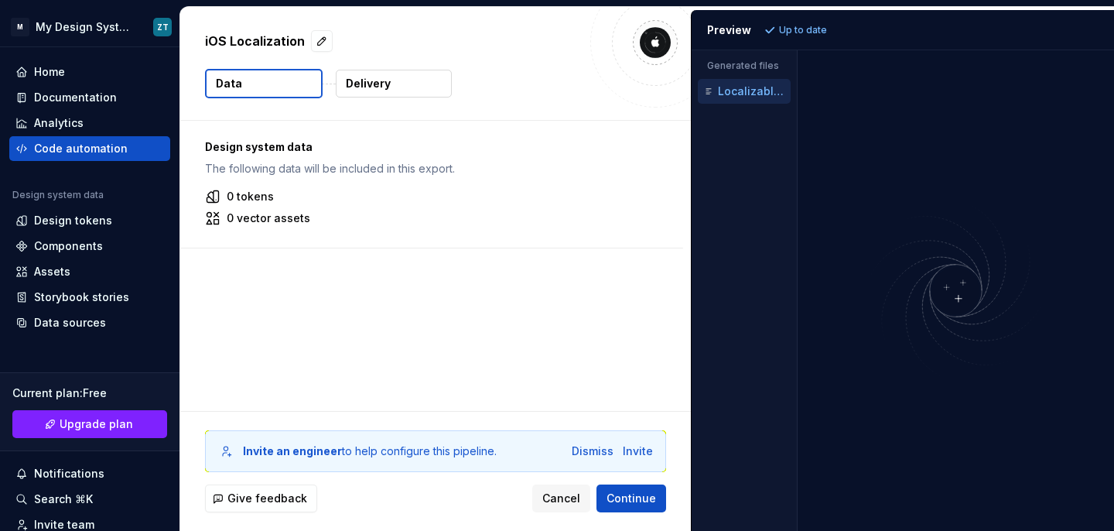
click at [265, 224] on p "0 vector assets" at bounding box center [269, 217] width 84 height 15
click at [268, 80] on button "Data" at bounding box center [264, 83] width 118 height 29
click at [270, 367] on div "Design system data The following data will be included in this export. 0 tokens…" at bounding box center [435, 266] width 511 height 290
click at [412, 273] on div "Design system data The following data will be included in this export. 0 tokens…" at bounding box center [435, 266] width 511 height 290
click at [651, 43] on img at bounding box center [655, 42] width 31 height 31
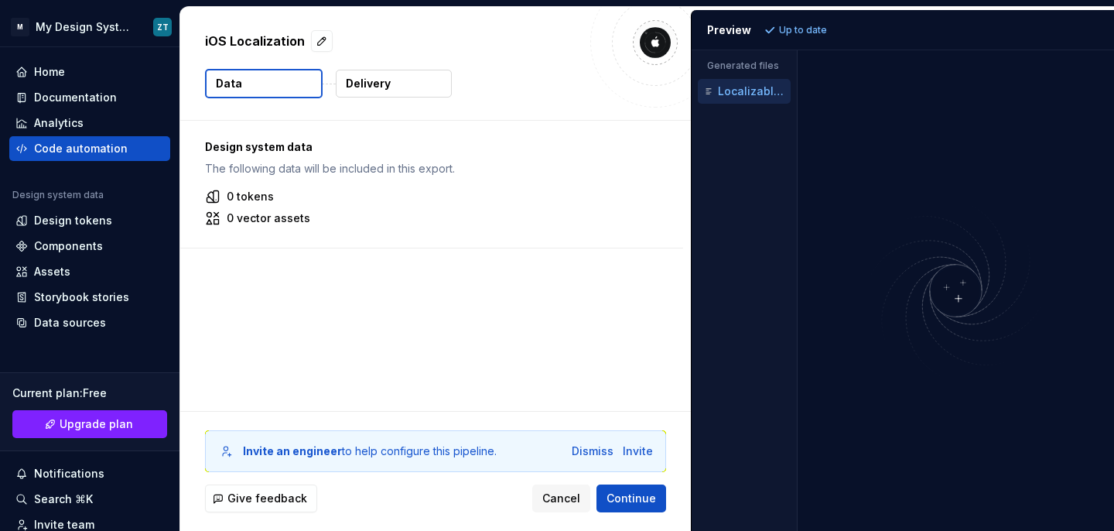
click at [291, 36] on p "iOS Localization" at bounding box center [255, 41] width 100 height 19
click at [601, 453] on div "Dismiss" at bounding box center [593, 450] width 42 height 15
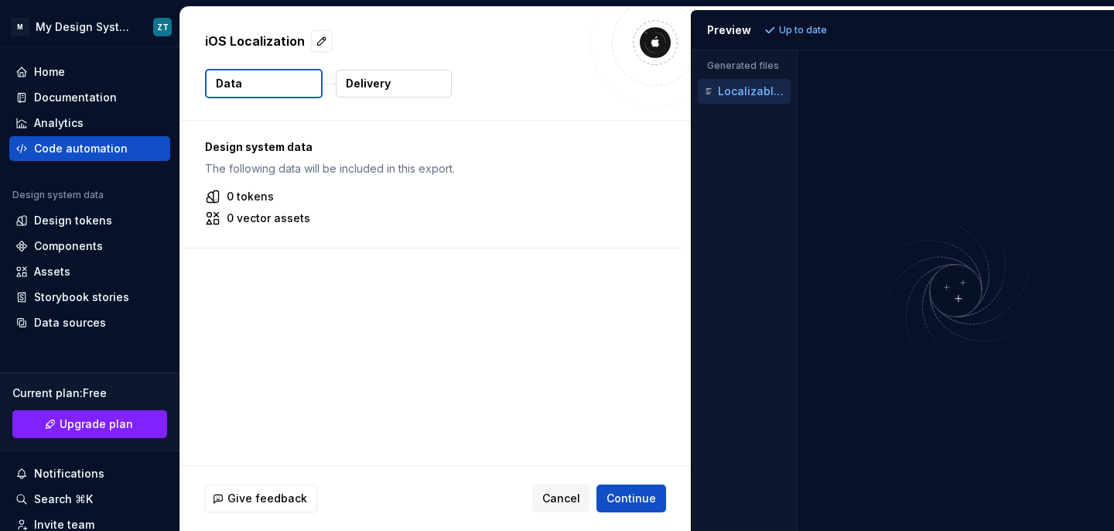
click at [313, 204] on div "0 tokens 0 vector assets" at bounding box center [431, 207] width 453 height 37
click at [328, 171] on p "The following data will be included in this export." at bounding box center [431, 168] width 453 height 15
click at [258, 197] on p "0 tokens" at bounding box center [250, 196] width 47 height 15
click at [742, 87] on p "Localizable.strings" at bounding box center [754, 91] width 73 height 12
click at [746, 102] on div "Localizable.strings" at bounding box center [744, 91] width 93 height 25
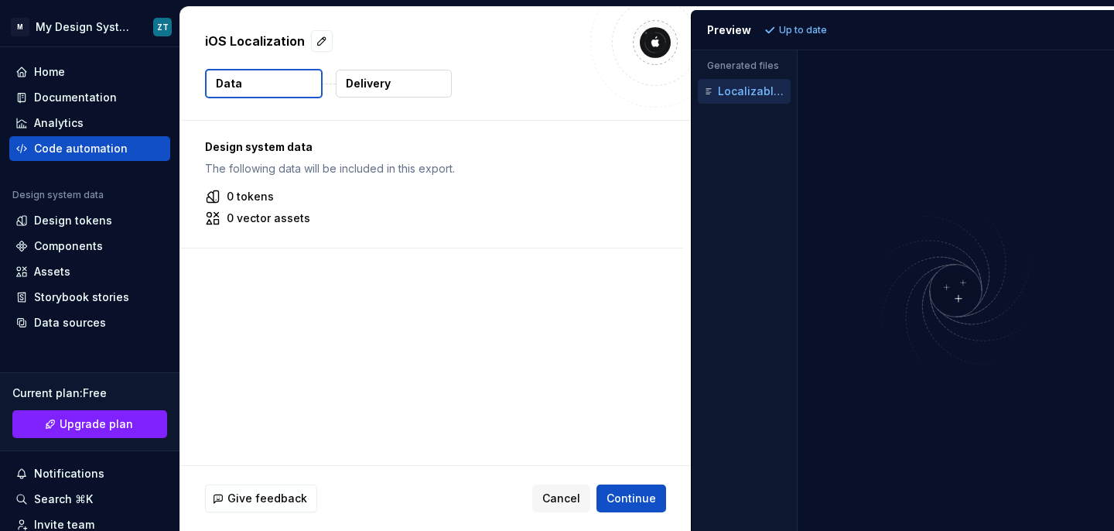
click at [749, 75] on div "Accessibility guide for tree . Navigate the tree with the arrow keys. Common tr…" at bounding box center [741, 91] width 99 height 32
click at [749, 65] on p "Generated files" at bounding box center [744, 66] width 74 height 12
click at [796, 28] on p "Up to date" at bounding box center [803, 30] width 48 height 12
click at [736, 31] on div "Preview" at bounding box center [729, 29] width 44 height 15
click at [632, 490] on span "Continue" at bounding box center [631, 497] width 50 height 15
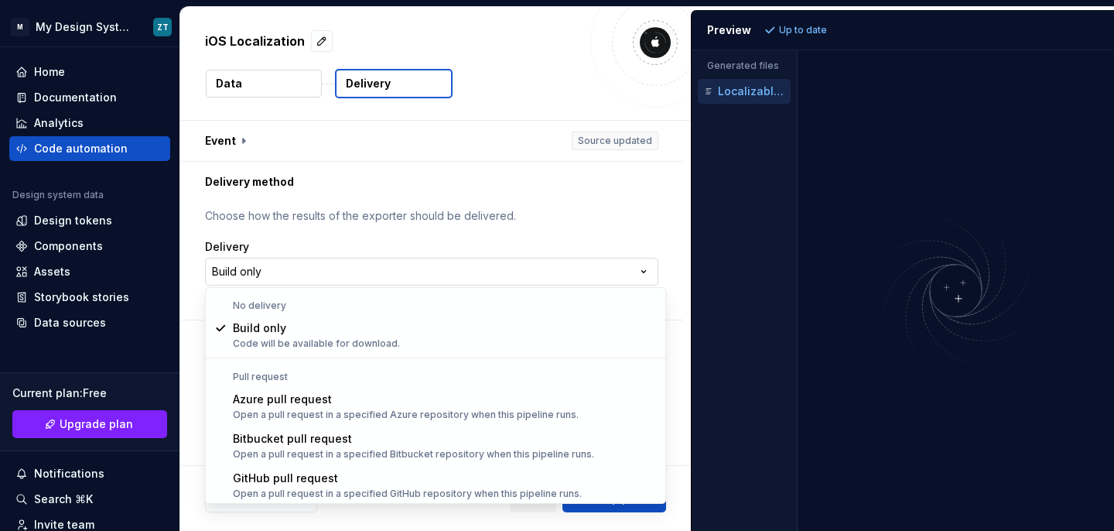
click at [518, 268] on html "**********" at bounding box center [557, 265] width 1114 height 531
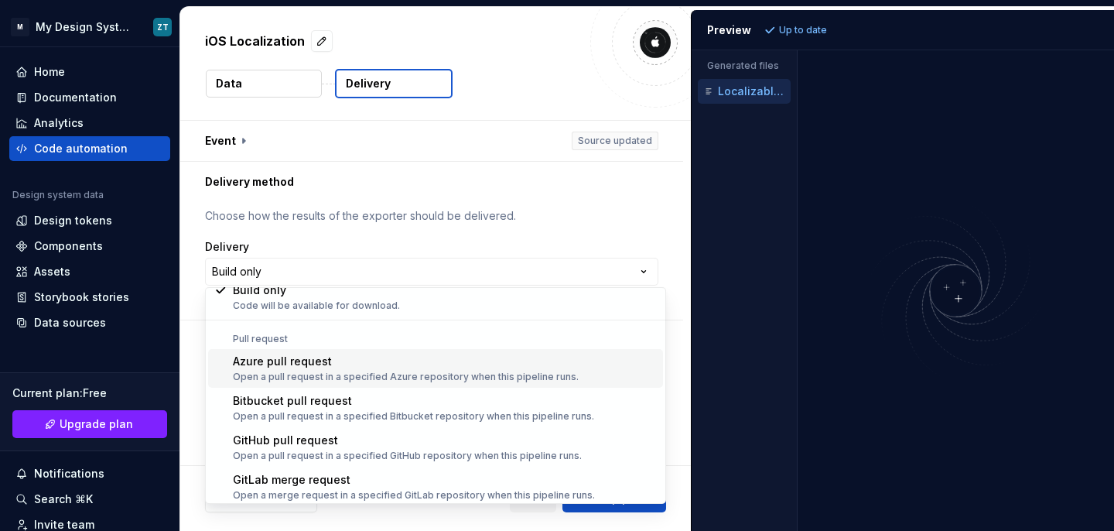
scroll to position [43, 0]
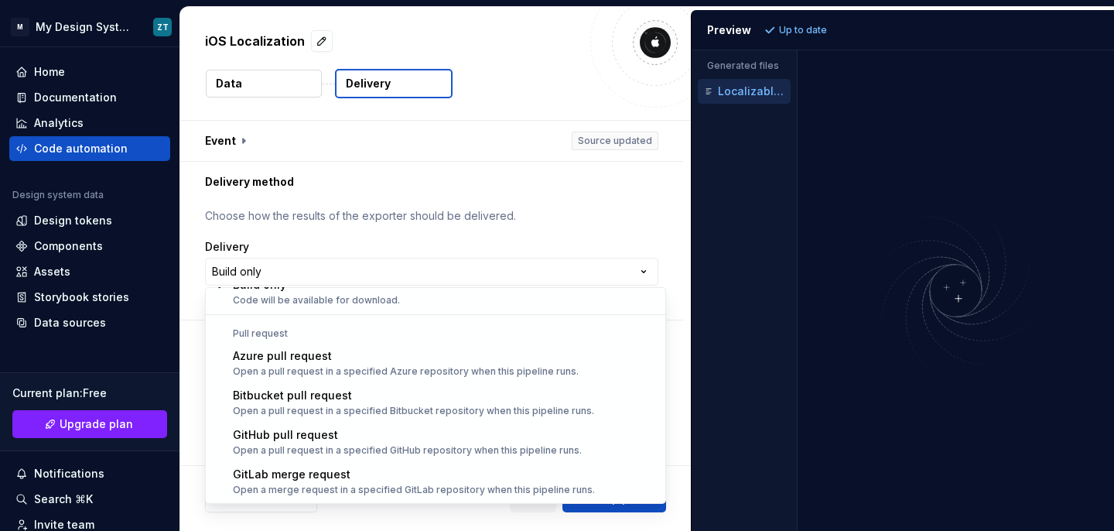
select select "******"
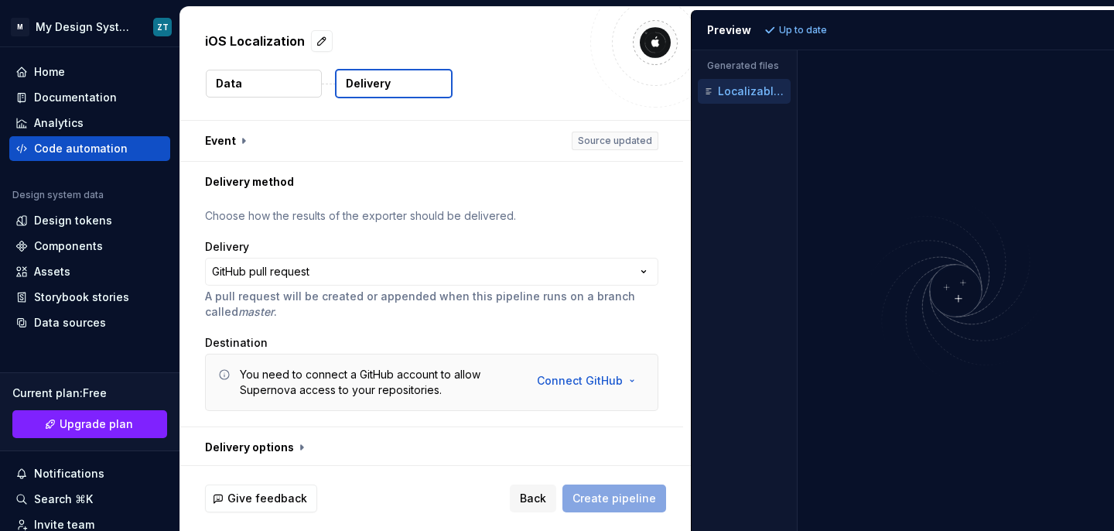
click at [505, 316] on p "A pull request will be created or appended when this pipeline runs on a branch …" at bounding box center [431, 304] width 453 height 31
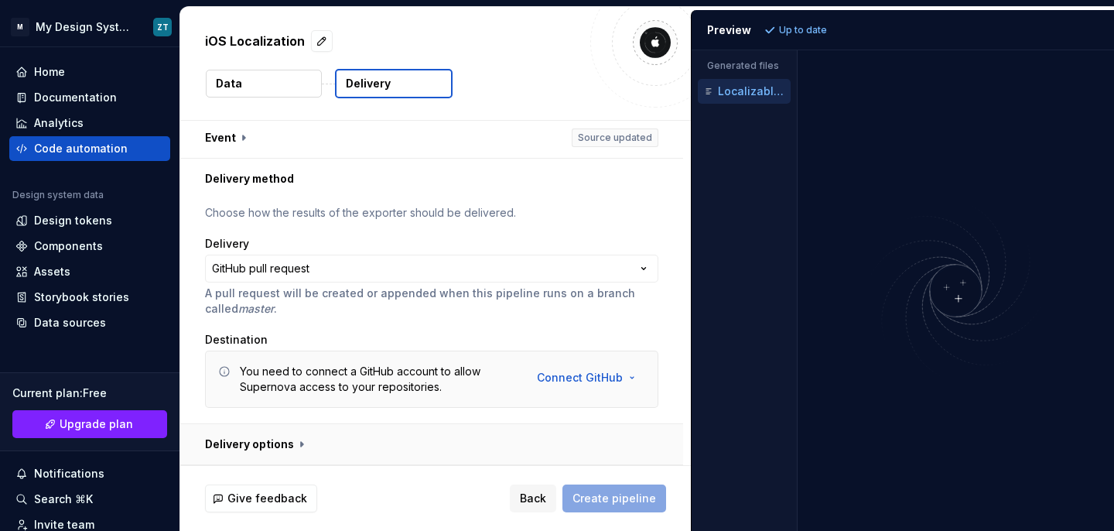
click at [296, 444] on button "button" at bounding box center [431, 444] width 503 height 40
type textarea "*"
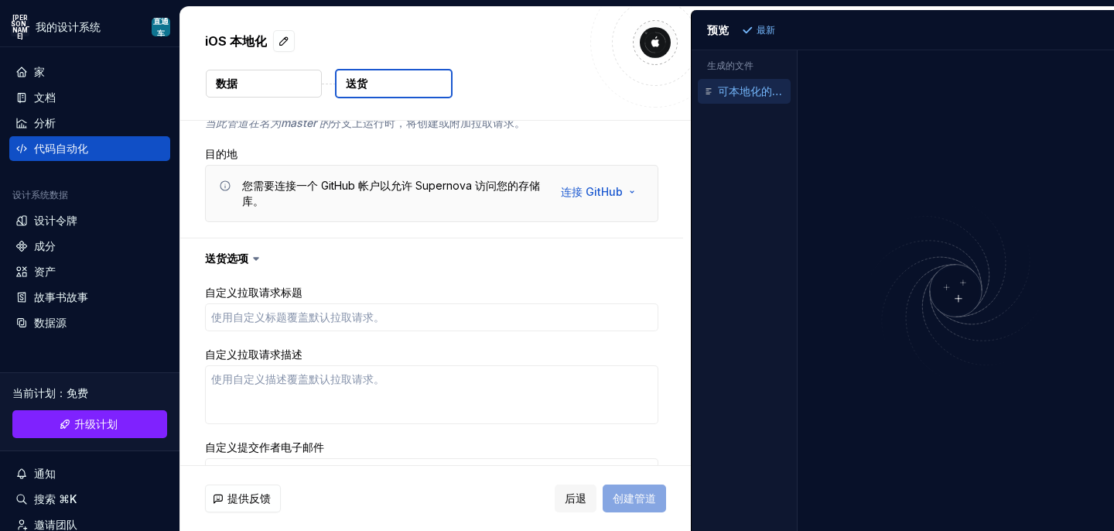
scroll to position [0, 0]
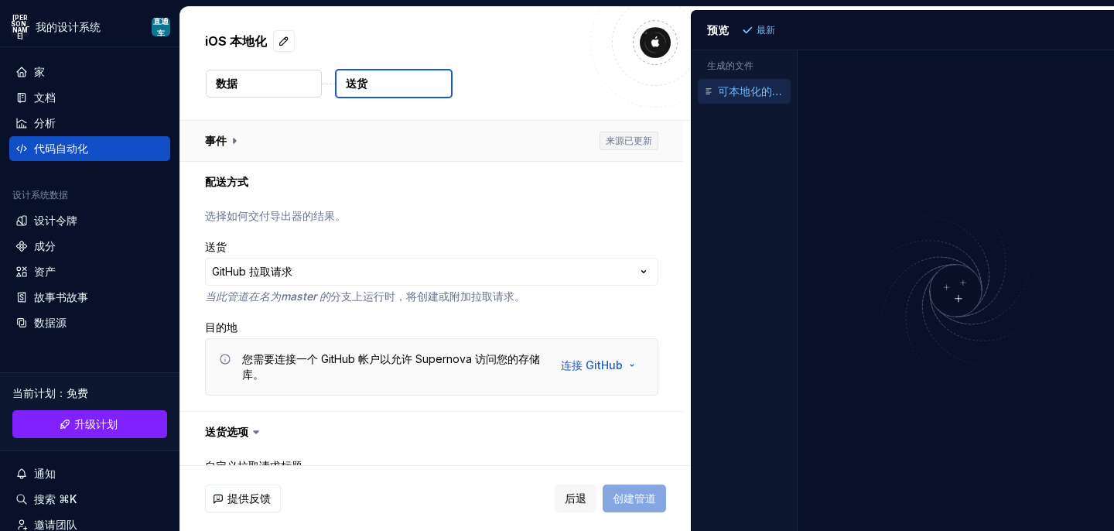
click at [234, 141] on button "button" at bounding box center [431, 141] width 503 height 40
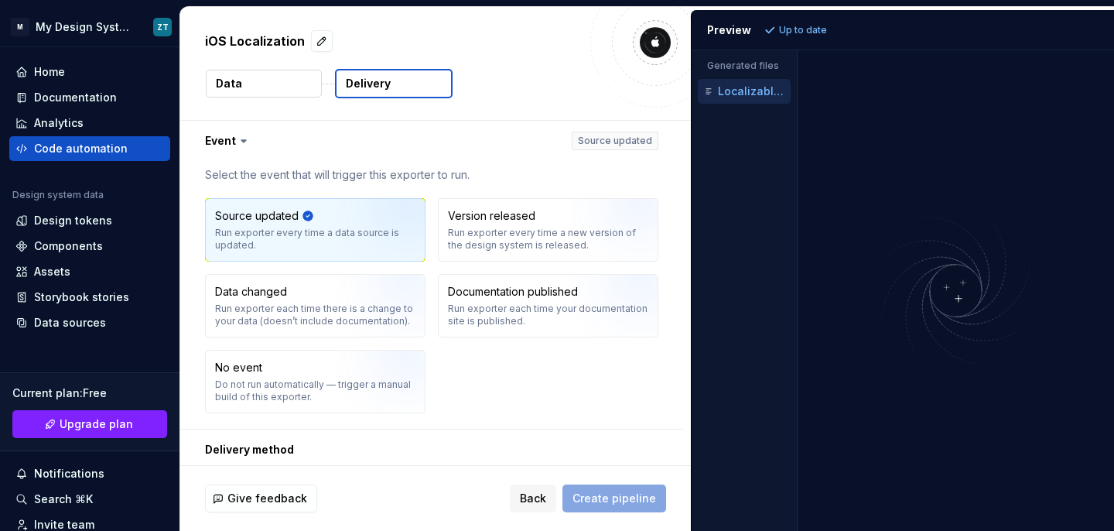
click at [246, 135] on icon at bounding box center [243, 140] width 15 height 15
click at [241, 140] on icon at bounding box center [243, 141] width 5 height 2
click at [239, 152] on button "button" at bounding box center [431, 141] width 503 height 40
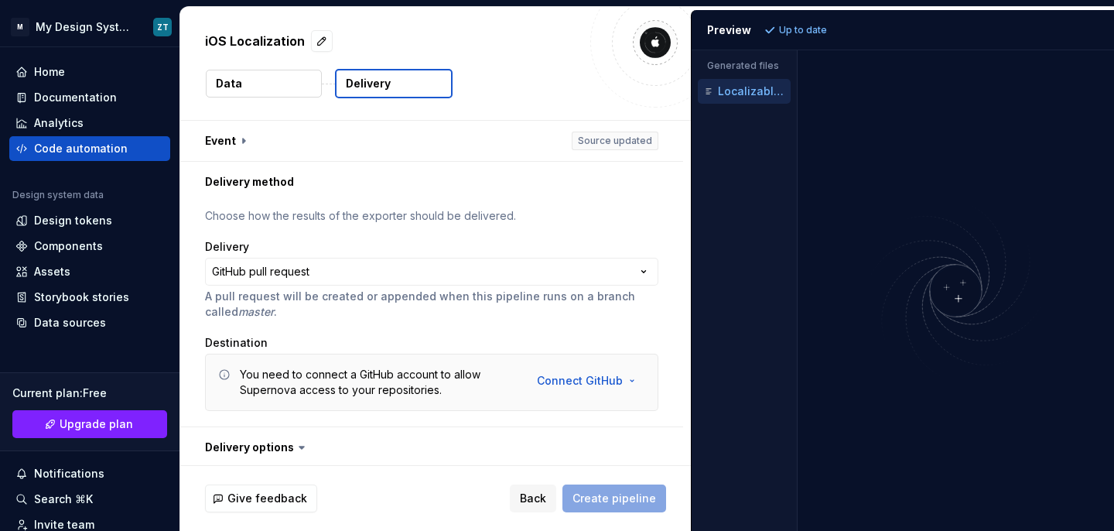
click at [551, 97] on div "Data Delivery" at bounding box center [435, 83] width 461 height 29
click at [436, 24] on div "iOS Localization Data Delivery" at bounding box center [435, 63] width 511 height 113
click at [125, 79] on div "Home" at bounding box center [89, 71] width 149 height 15
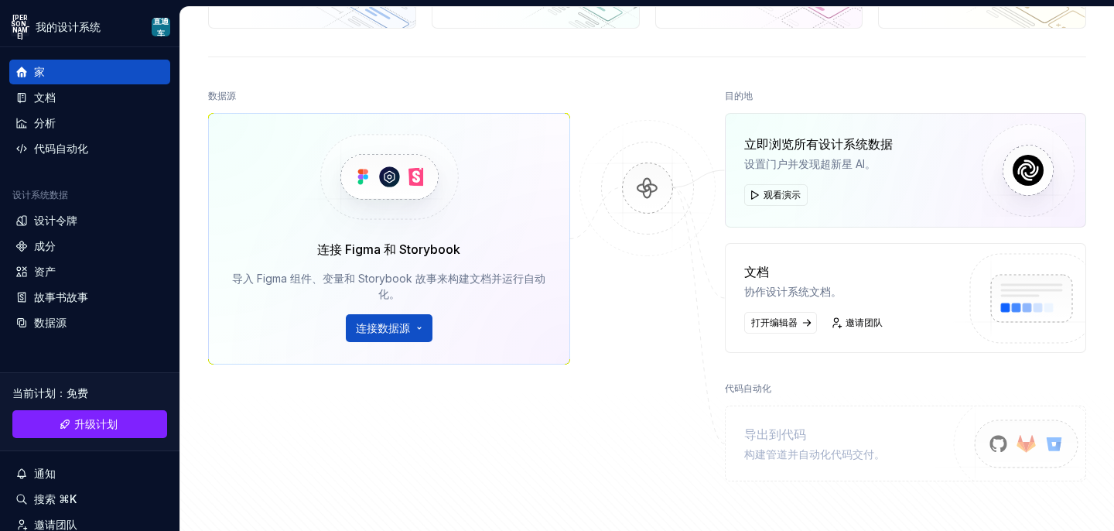
scroll to position [129, 0]
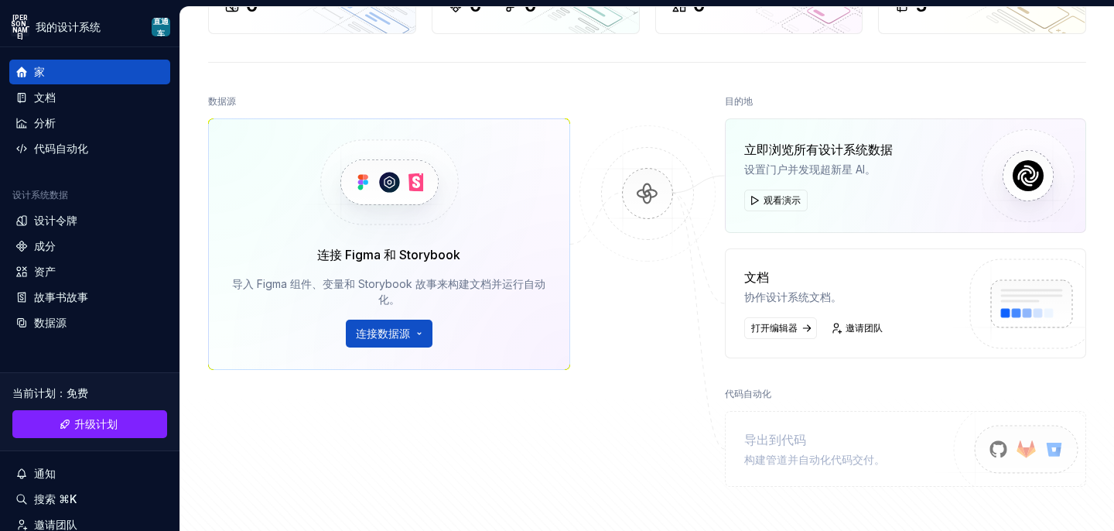
click at [794, 444] on font "导出到代码" at bounding box center [775, 439] width 62 height 15
click at [804, 436] on font "导出到代码" at bounding box center [775, 439] width 62 height 15
click at [1000, 452] on img at bounding box center [1020, 466] width 190 height 126
click at [419, 333] on button "连接数据源" at bounding box center [389, 333] width 87 height 28
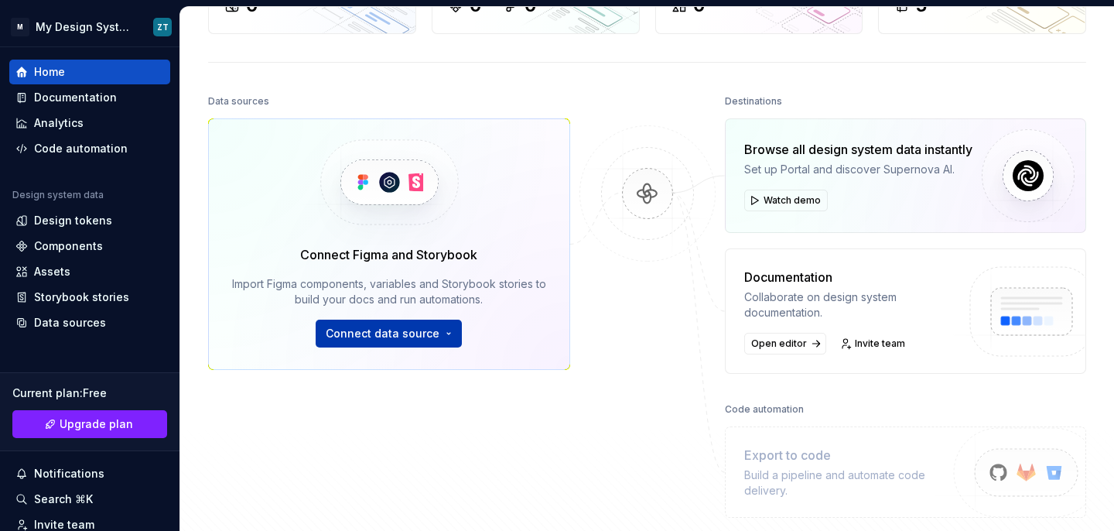
click at [410, 337] on span "Connect data source" at bounding box center [383, 333] width 114 height 15
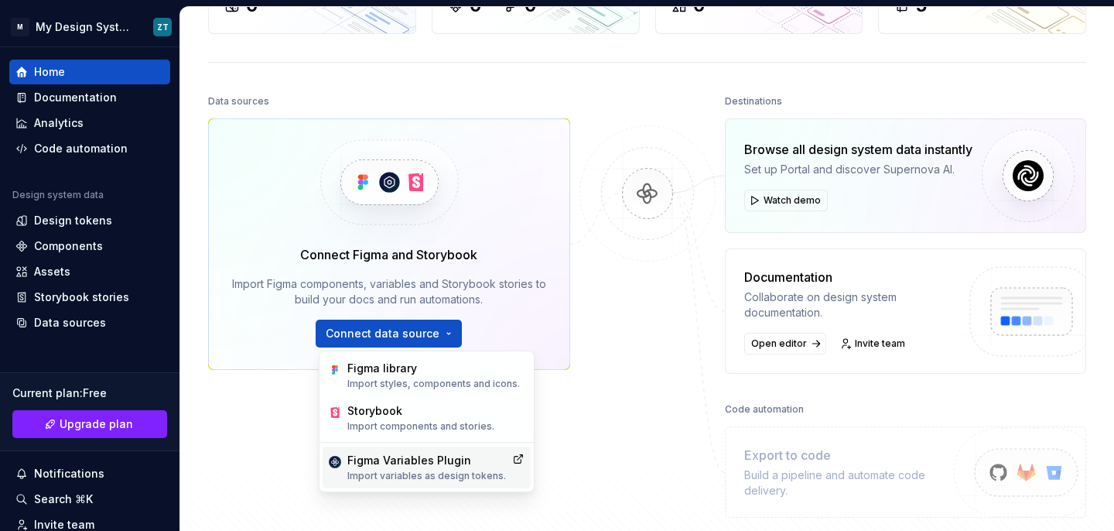
click at [406, 470] on p "Import variables as design tokens." at bounding box center [426, 476] width 159 height 12
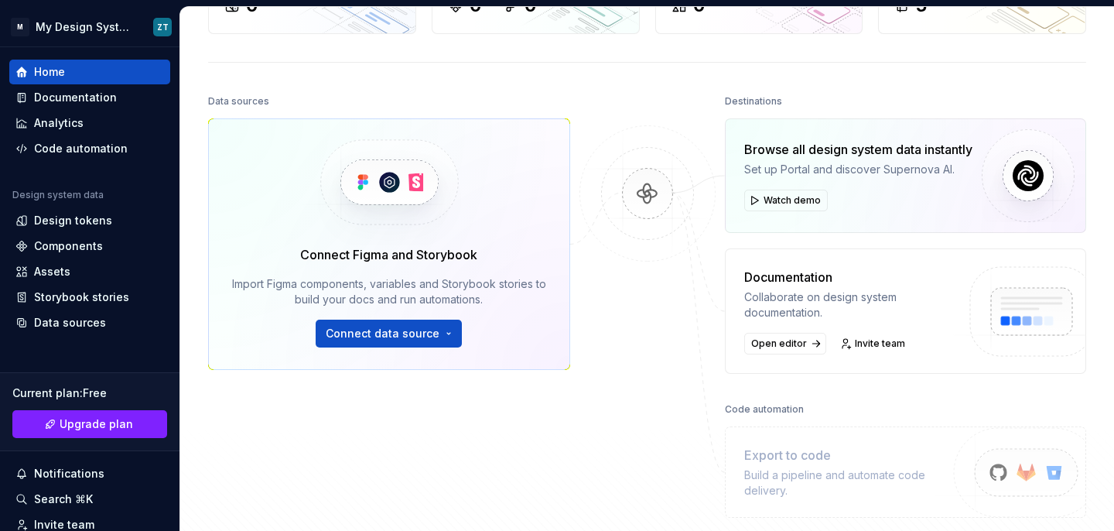
click at [597, 292] on img at bounding box center [647, 209] width 150 height 168
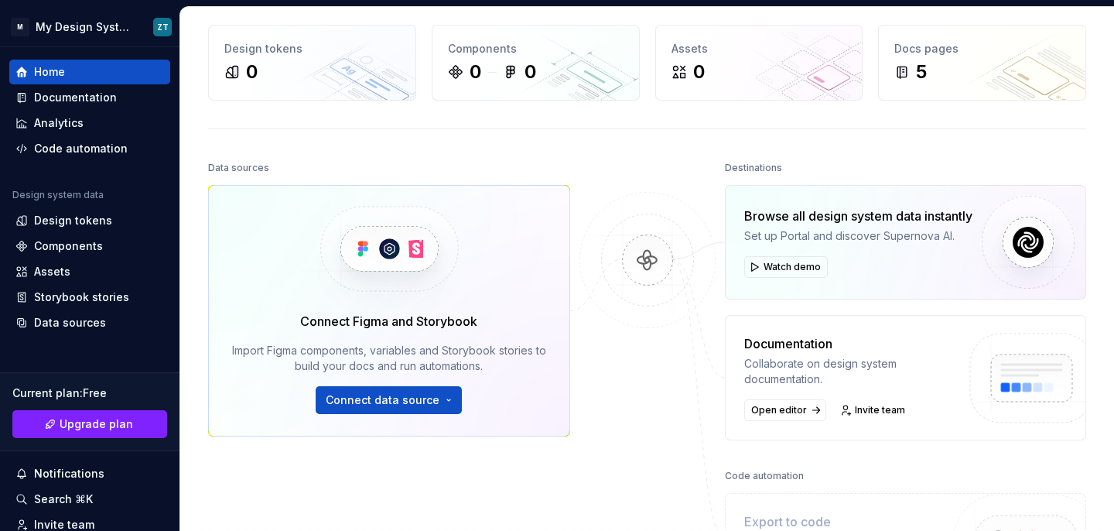
scroll to position [0, 0]
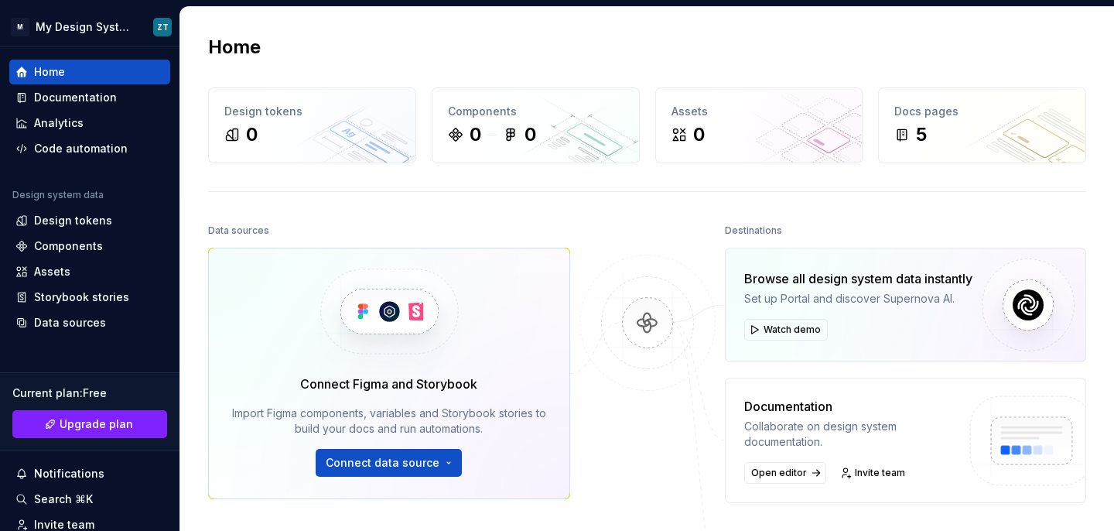
click at [360, 217] on div "Home Design tokens 0 Components 0 0 Assets 0 Docs pages 5 Data sources Connect …" at bounding box center [647, 371] width 934 height 729
